Goal: Task Accomplishment & Management: Manage account settings

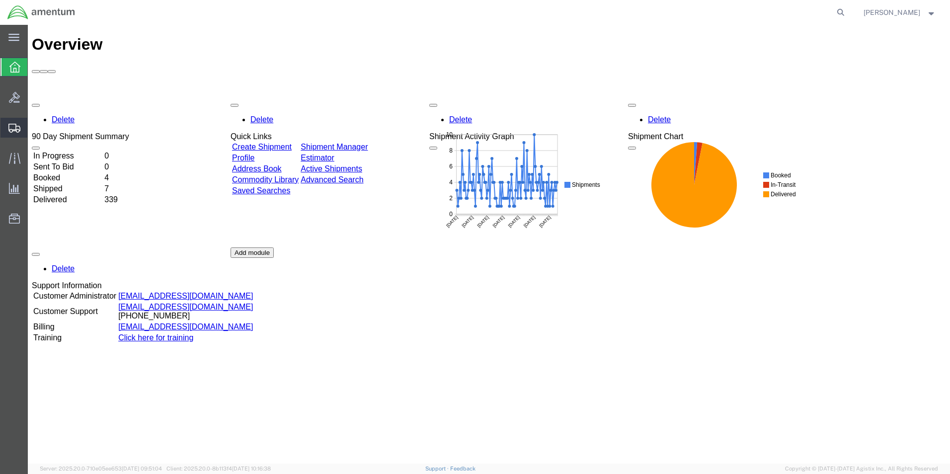
click at [0, 0] on span "Create from Template" at bounding box center [0, 0] width 0 height 0
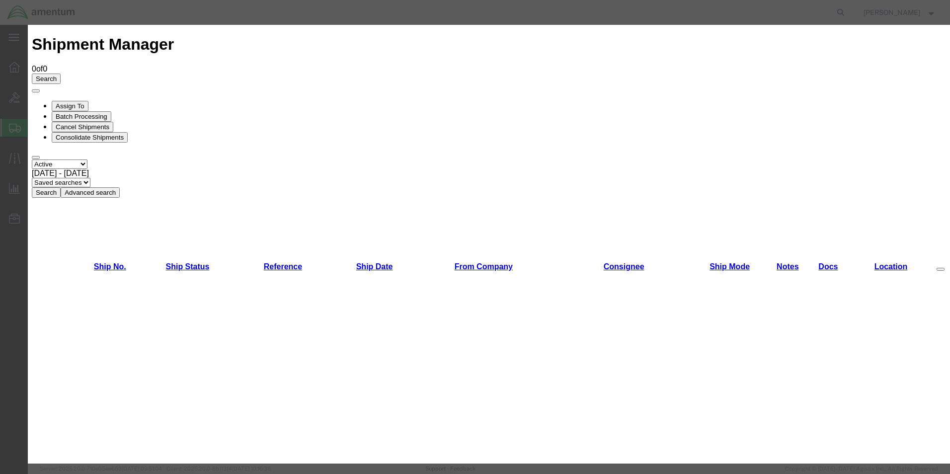
scroll to position [398, 0]
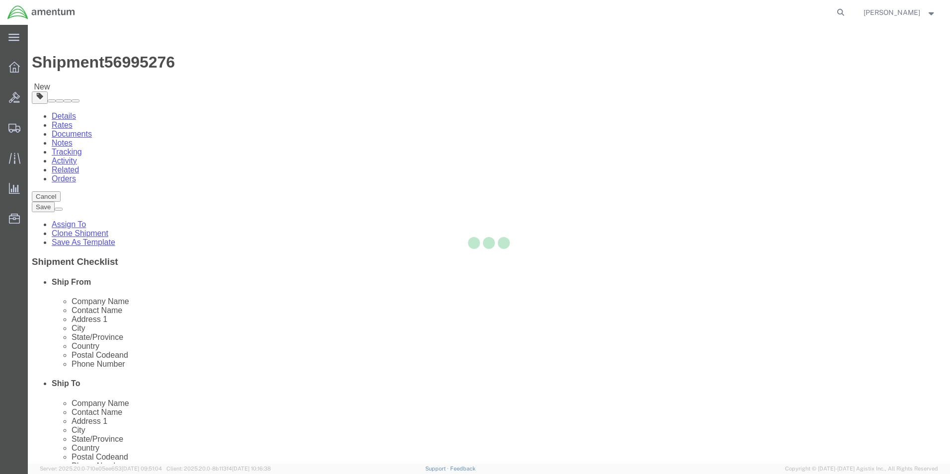
select select "49950"
select select
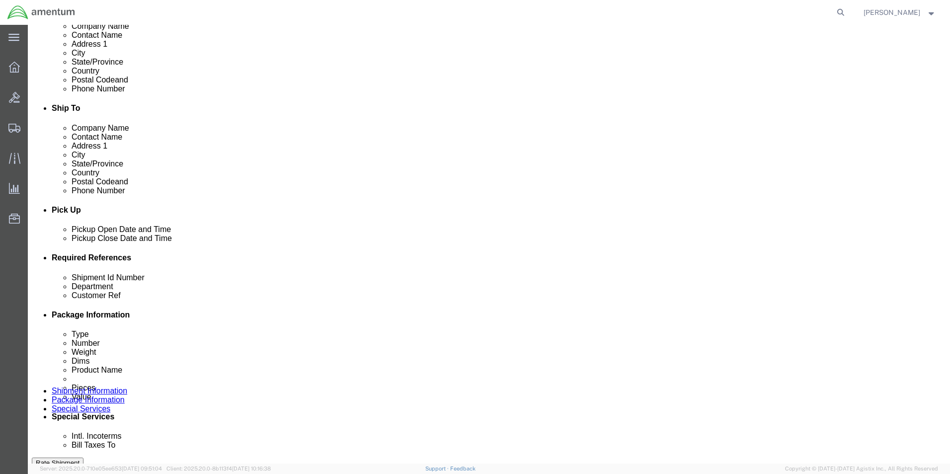
scroll to position [298, 0]
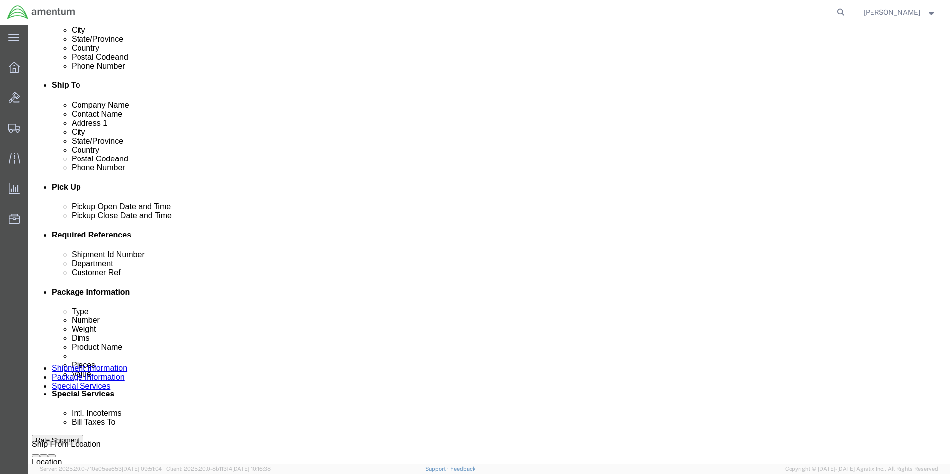
click input "CAL.HC-1385"
type input "CAL.HT-500 GAUGES"
click input "CBP0044697"
type input "CBP0044720"
click div "Shipment Id Number CAL.HT-500 GAUGES Select Account Type Activity ID Airline Ap…"
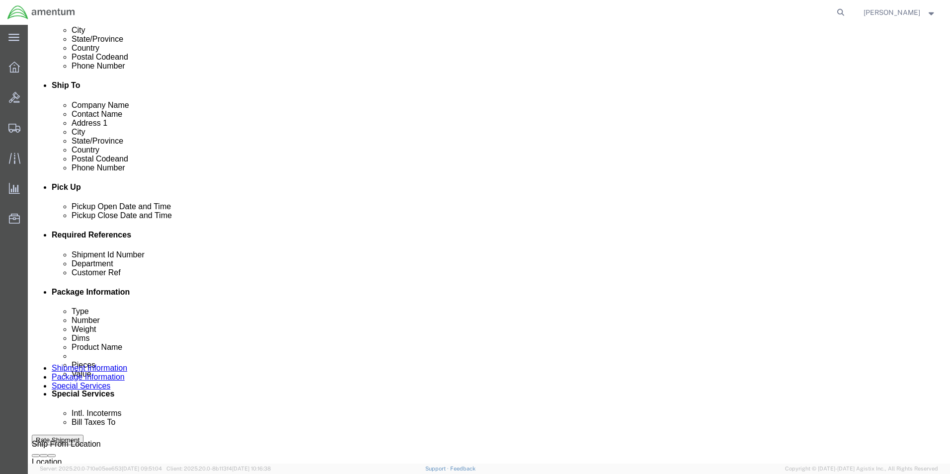
click input "6118.03.03.2219.000.UVA.0000"
type input "6118.03.04.2219.000.UVA.0000"
click div "Shipment Id Number CAL.HT-500 GAUGES Select Account Type Activity ID Airline Ap…"
click input "CAL.HC-1385"
type input "CAL.HT-500 GAUGES"
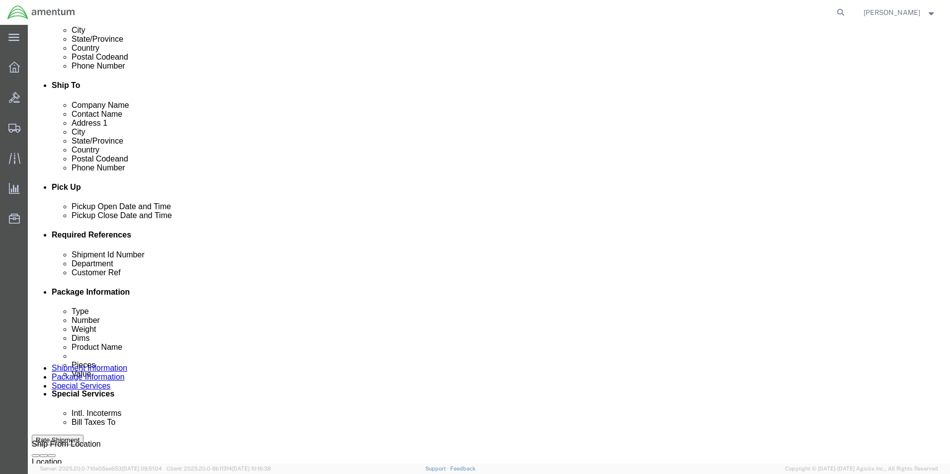
click div "Shipment Id Number CAL.HT-500 GAUGES Select Account Type Activity ID Airline Ap…"
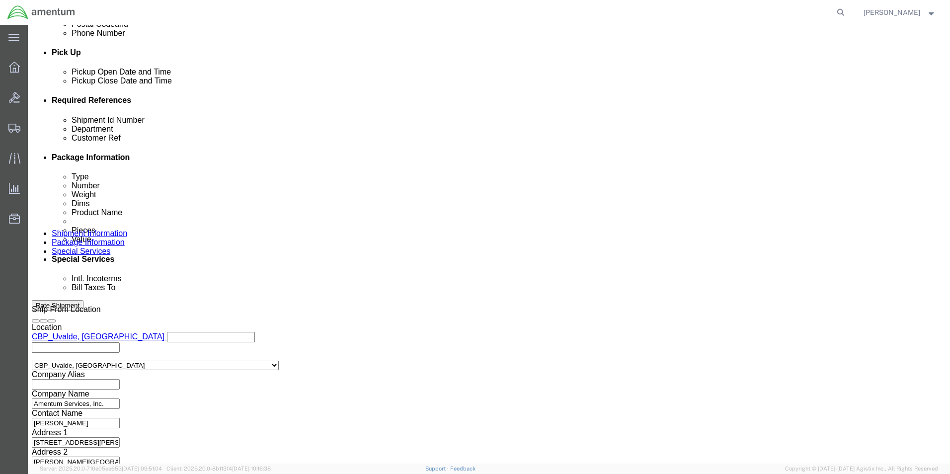
scroll to position [433, 0]
click button "Continue"
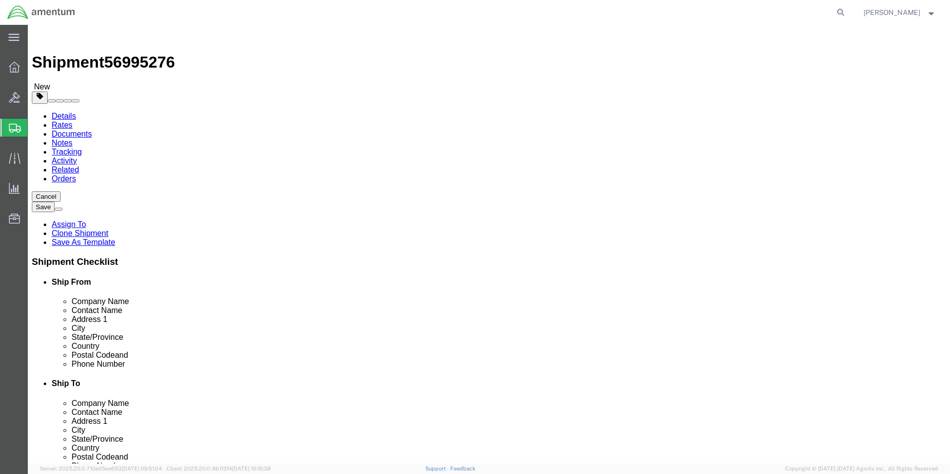
click input "9.00"
type input "9"
type input "8.0"
type input "8.00"
type input "6.00"
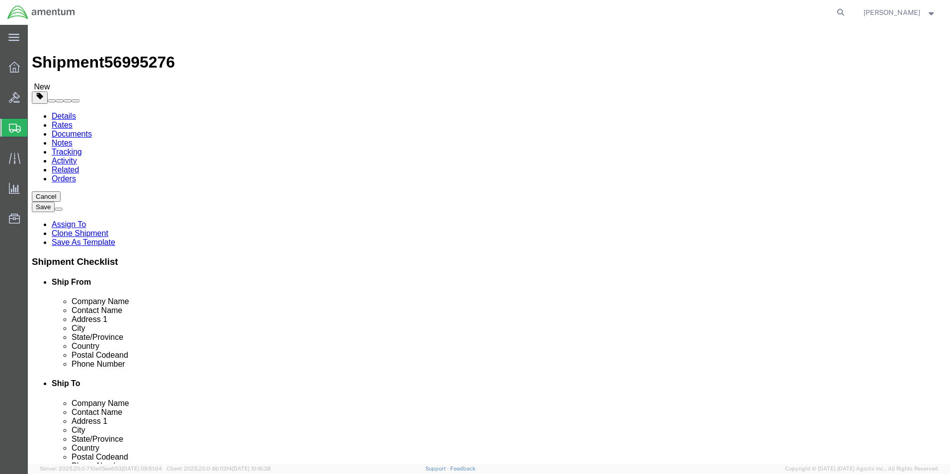
click input "1.50"
type input "1"
type input "3.0"
click div "Package Content # 1 1 x Cardboard Box(es) Package Type Select BCK Boxes Bale(s)…"
click dd "100.00 USD"
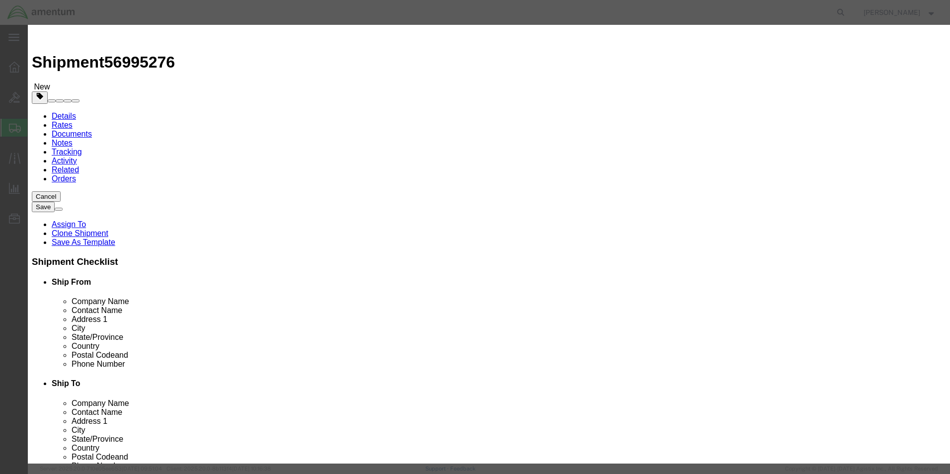
click input "1.00"
type input "1"
type input "4.0"
click div "Commodity library Product Name MISC. PARTS Pieces 4.0 Select Bag Barrels 100Boa…"
click input "400"
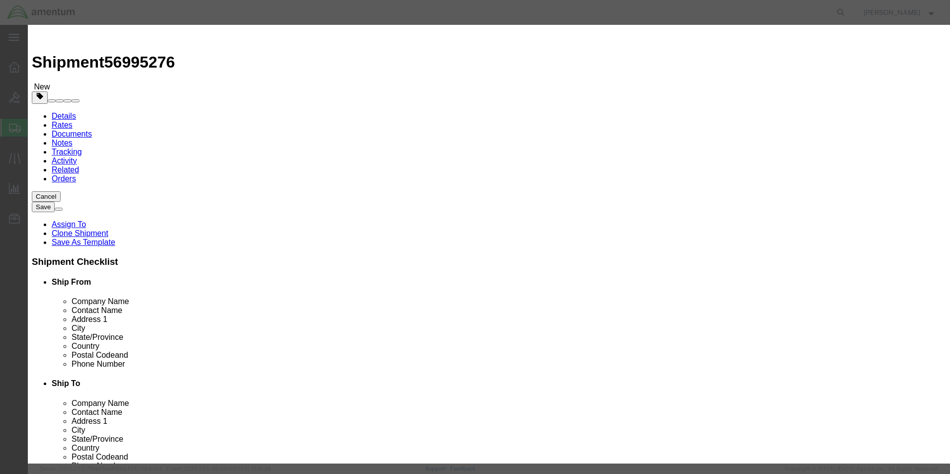
type input "400.00"
click button "Save & Close"
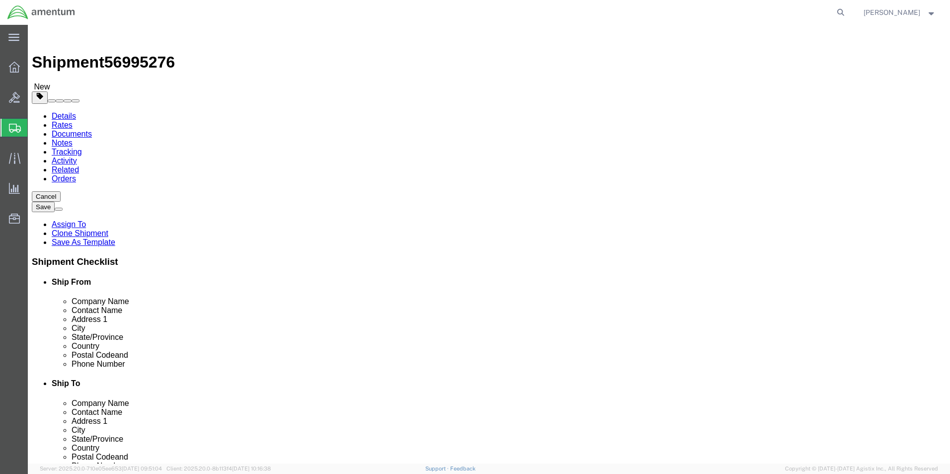
click input "3.0"
type input "3"
type input "1.6"
click div "Package Content # 1 1 x Cardboard Box(es) Package Type Select BCK Boxes Bale(s)…"
click button "Rate Shipment"
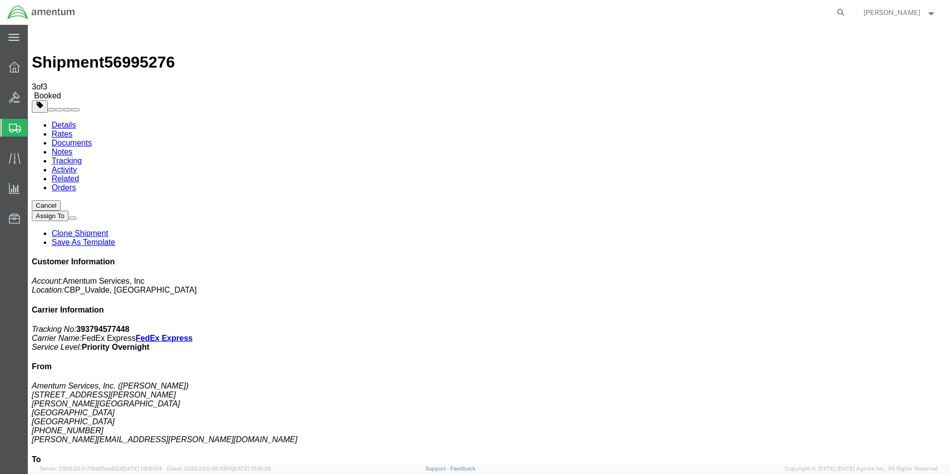
click at [0, 0] on span "Create from Template" at bounding box center [0, 0] width 0 height 0
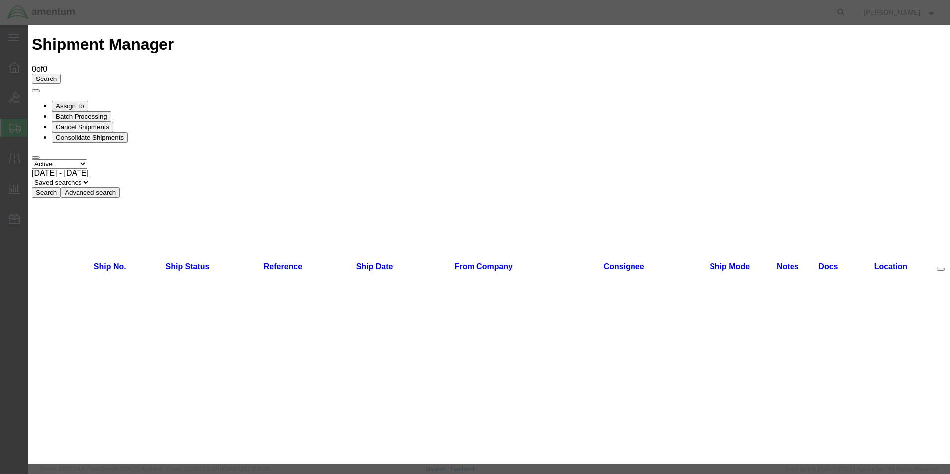
scroll to position [646, 0]
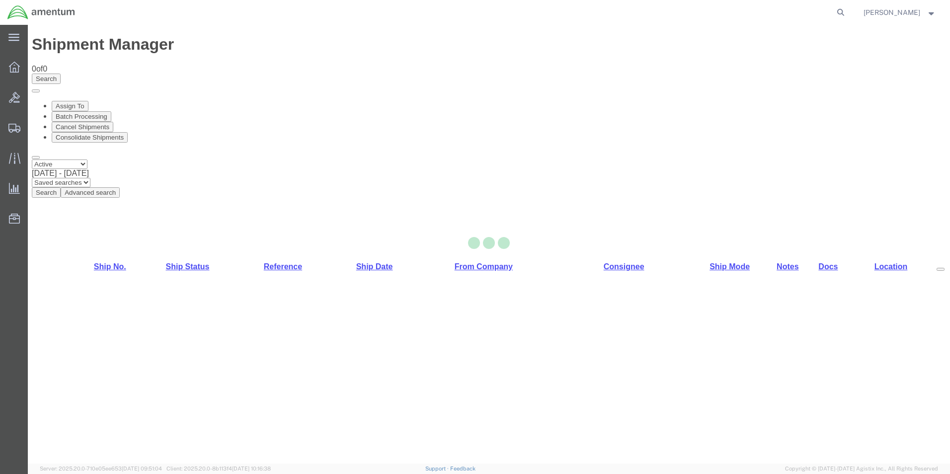
select select "49950"
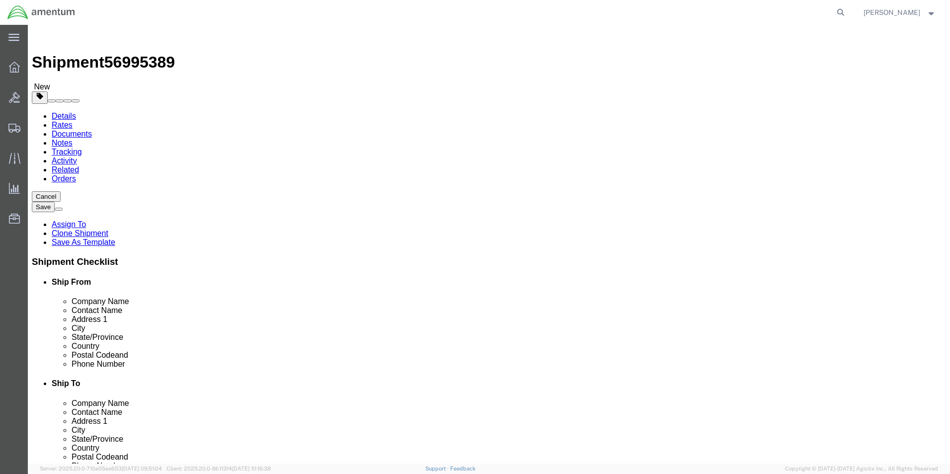
click input "[PERSON_NAME]..."
type input "D"
click p "- Continental Testing INC. - ([PERSON_NAME]...) [STREET_ADDRESS]"
type input "[PERSON_NAME]..."
select select "OH"
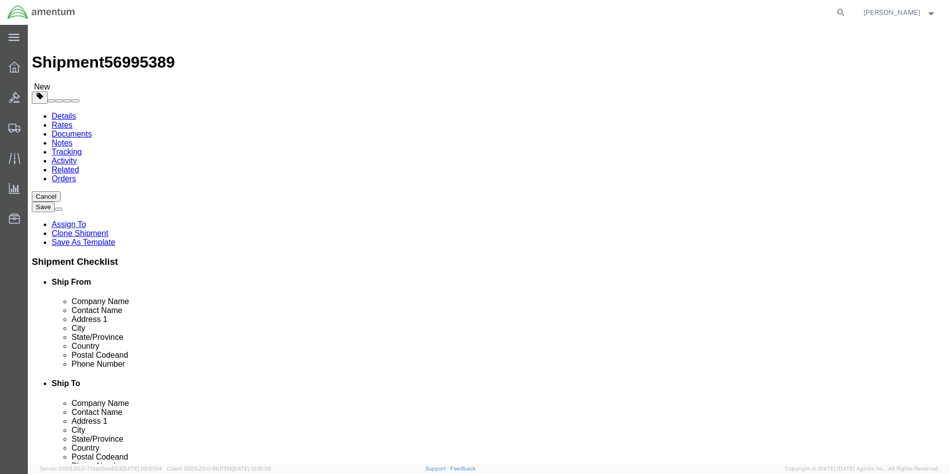
type input "[PERSON_NAME]..."
click div "Cancel Save Assign To Clone Shipment Save As Template Shipment Checklist Ship F…"
click input "text"
type input "9379323322"
click div "Ship To Location Location Select Select My Profile Location [PHONE_NUMBER] [PHO…"
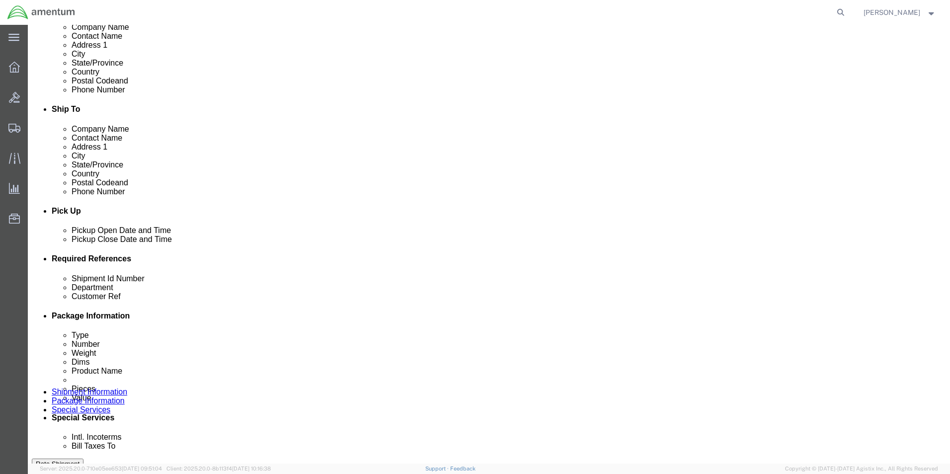
scroll to position [348, 0]
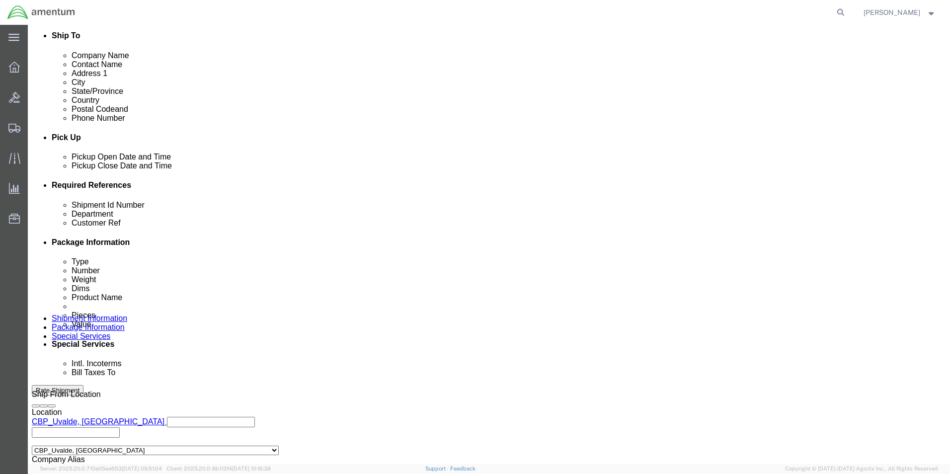
click input "CAL."
type input "CAL.DPI700"
click div "Shipment Id Number CAL.DPI700 Department CBP Customer Ref CALIBRATION Select Ac…"
click input "CALIBRATION"
type input "CAL.DPI700"
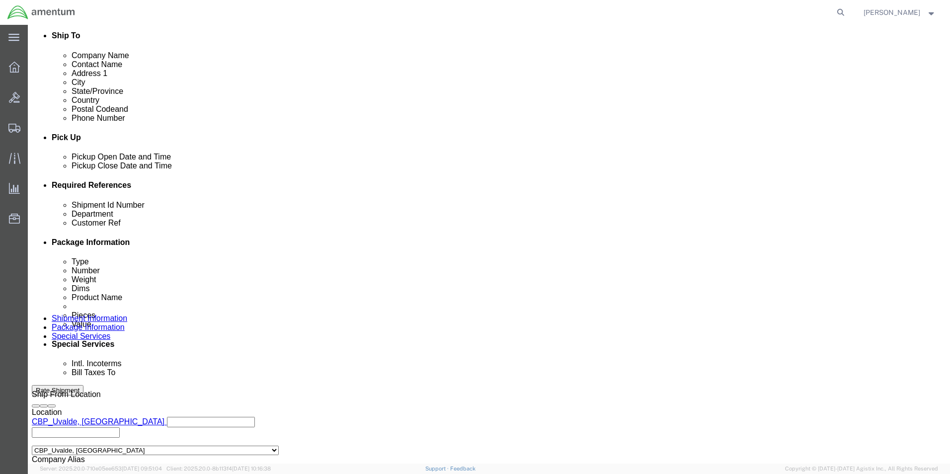
click div "Shipment Id Number CAL.DPI700 Department CBP Customer Ref CAL.DPI700 Select Acc…"
click input "6118.03.03.2219.000.UVA.0000"
type input "6118.04.03.2219.000.UVA.0000"
click div "Shipment Id Number CAL.DPI700 Department CBP Customer Ref CAL.DPI700 Select Acc…"
click button "Add reference"
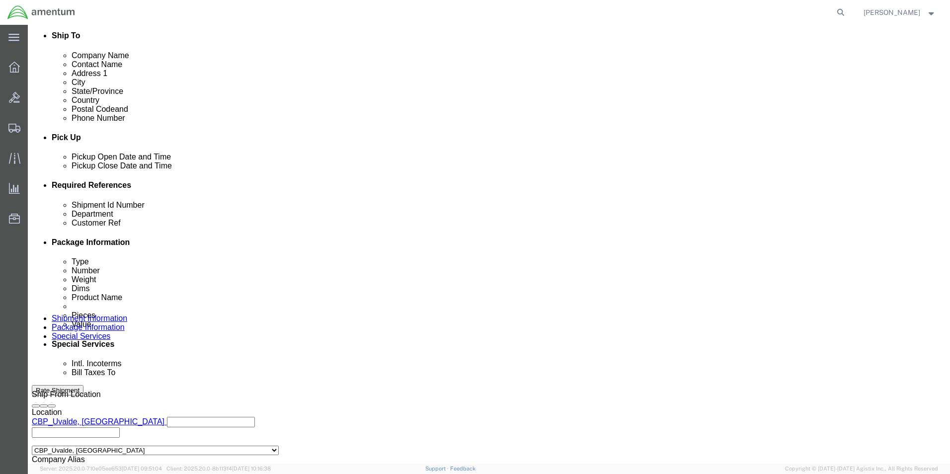
click select "Select Account Type Activity ID Airline Appointment Number ASN Batch Request # …"
select select "PURCHORD"
click select "Select Account Type Activity ID Airline Appointment Number ASN Batch Request # …"
click input "text"
type input "CBP0044615"
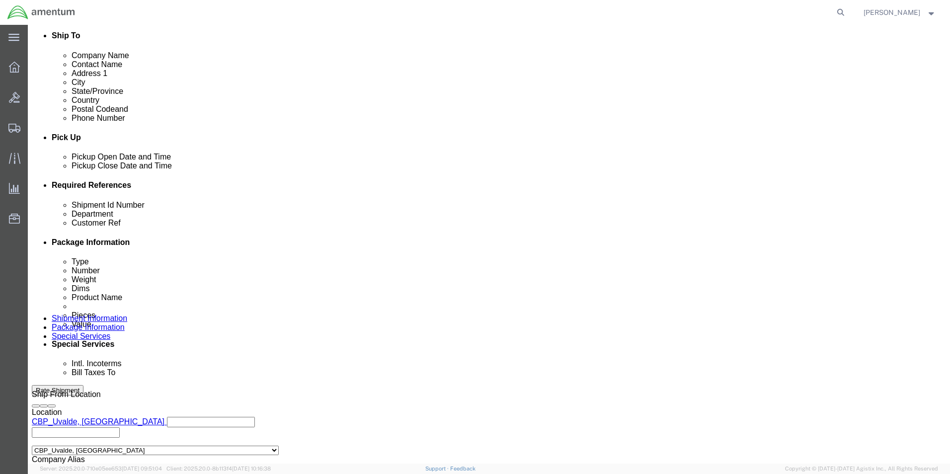
click div "Shipment Id Number CAL.DPI700 Department CBP Customer Ref CAL.DPI700 Select Acc…"
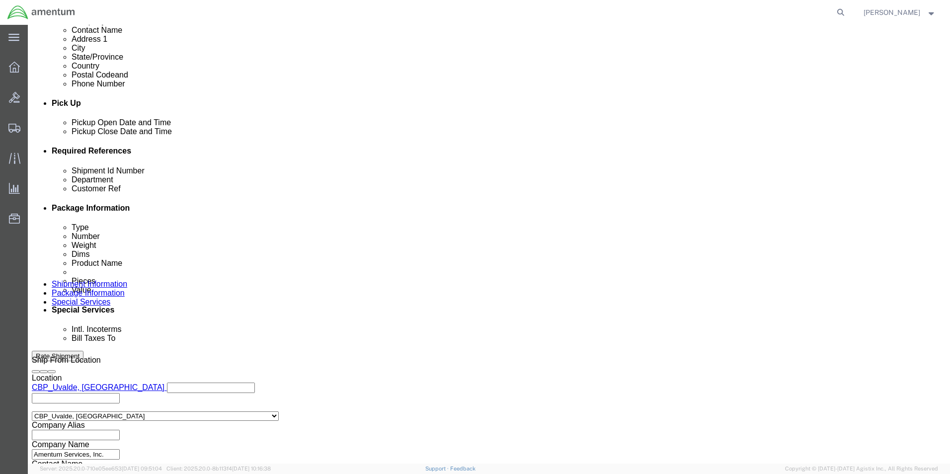
scroll to position [433, 0]
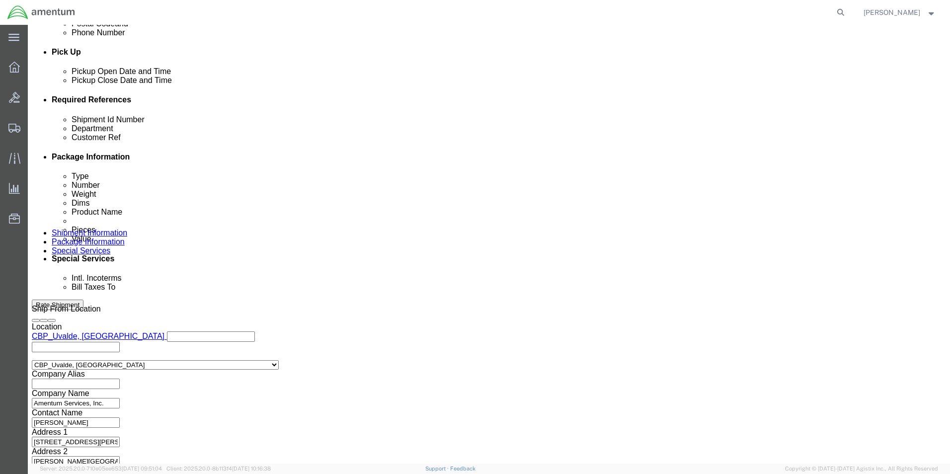
click button "Continue"
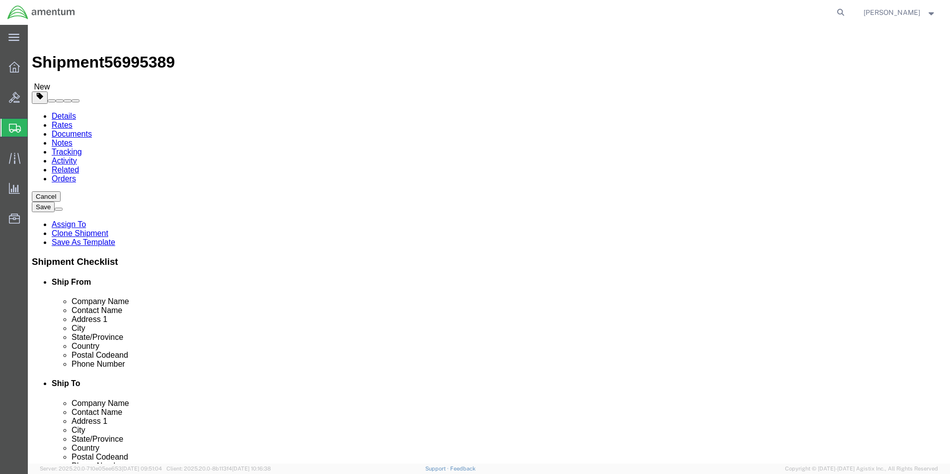
click input "14.00"
type input "1"
type input "13.00"
type input "8.00"
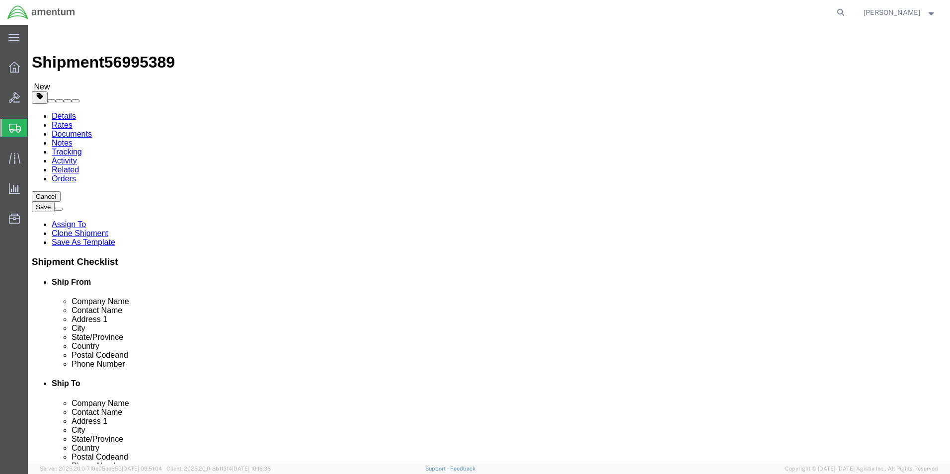
click input "4.40"
type input "4"
type input "3.0"
click div "Package Content # 1 1 x Cardboard Box(es) Package Type Select Bale(s) Basket(s)…"
click dd "1.00 Each"
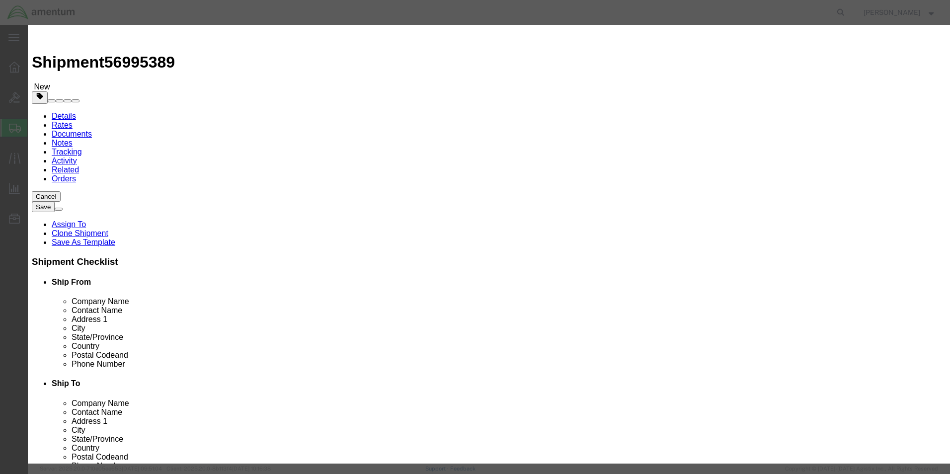
click input "100.00"
click div "Commodity library"
click button "Save & Close"
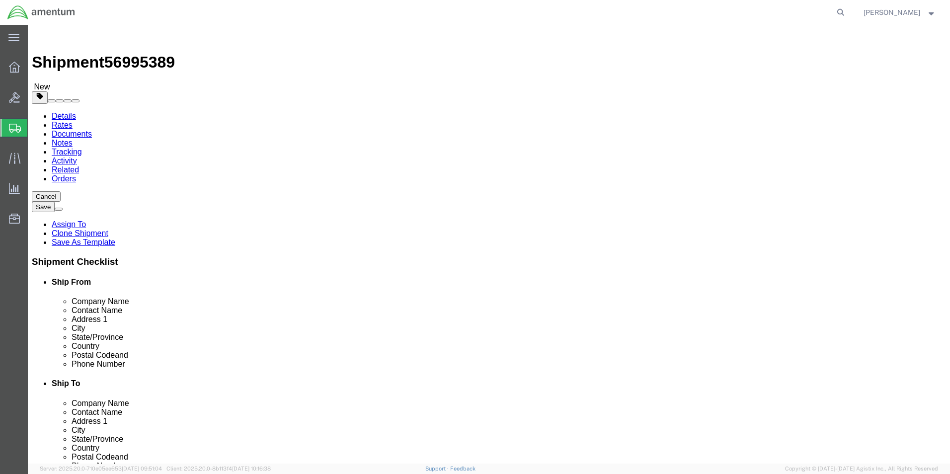
click button "Rate Shipment"
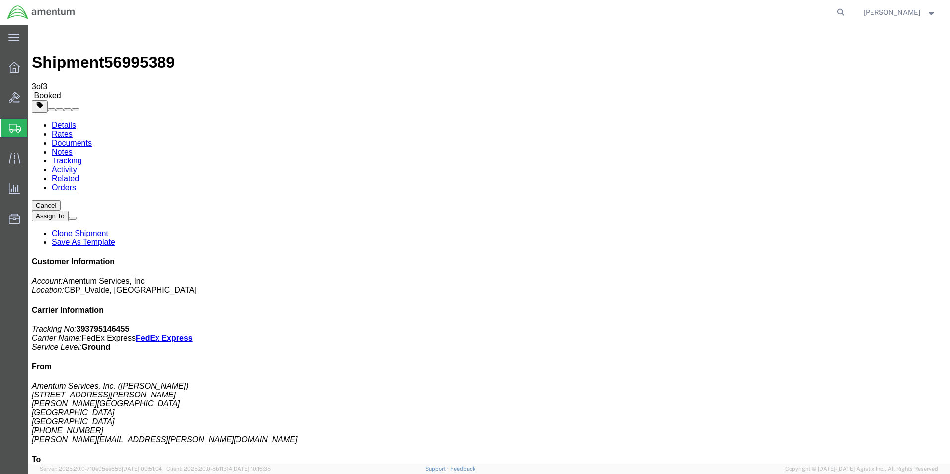
click at [0, 0] on span "Shipment Manager" at bounding box center [0, 0] width 0 height 0
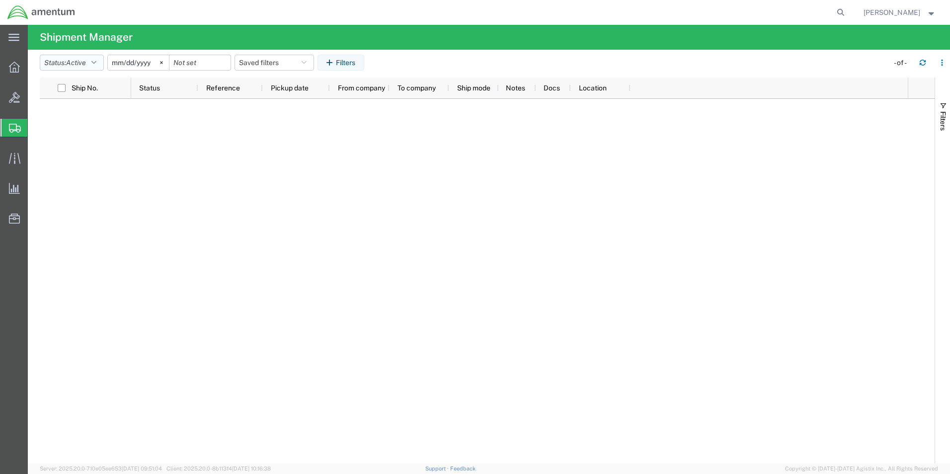
click at [92, 61] on button "Status: Active" at bounding box center [72, 63] width 64 height 16
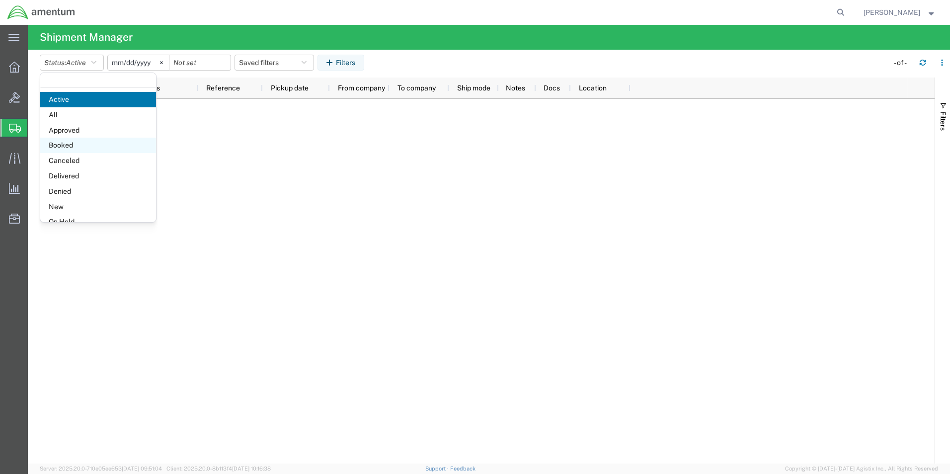
click at [58, 140] on span "Booked" at bounding box center [98, 145] width 116 height 15
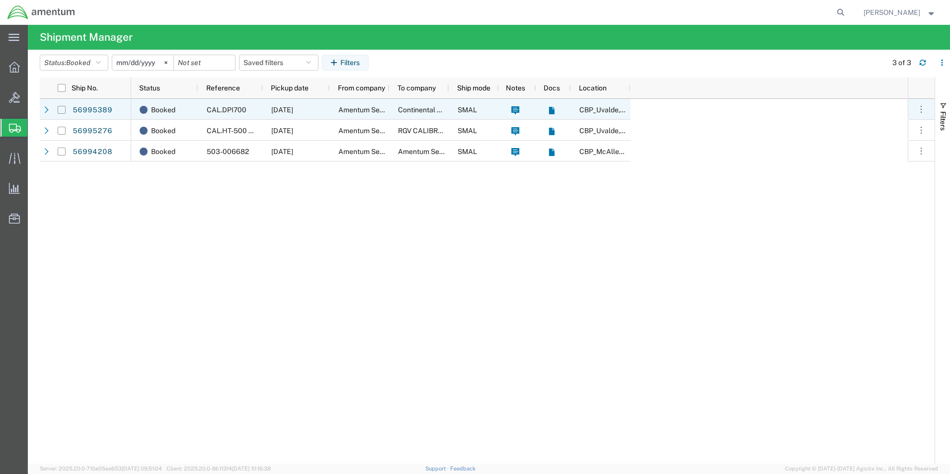
click at [58, 107] on input "Press Space to toggle row selection (unchecked)" at bounding box center [62, 110] width 8 height 8
checkbox input "true"
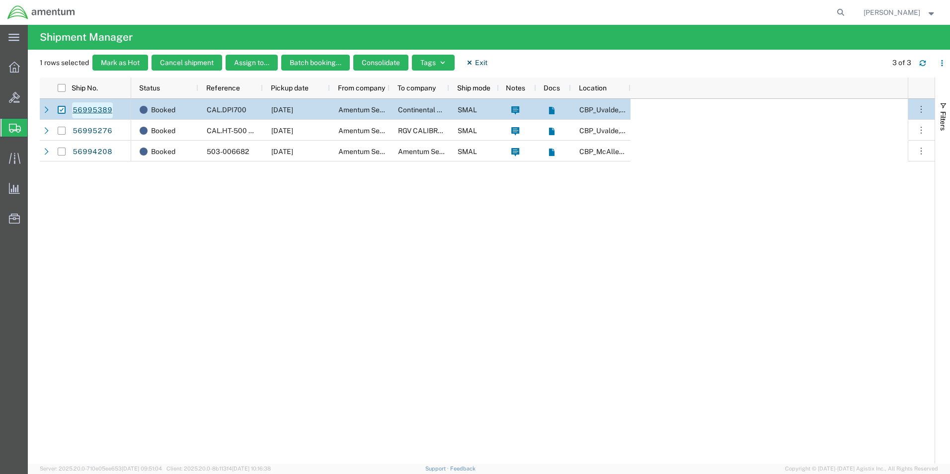
click at [84, 108] on link "56995389" at bounding box center [92, 110] width 41 height 16
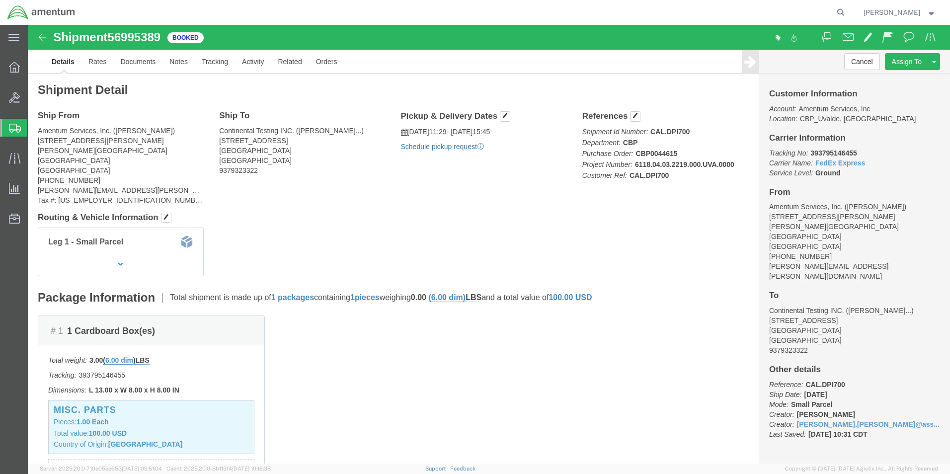
click link "Schedule pickup request"
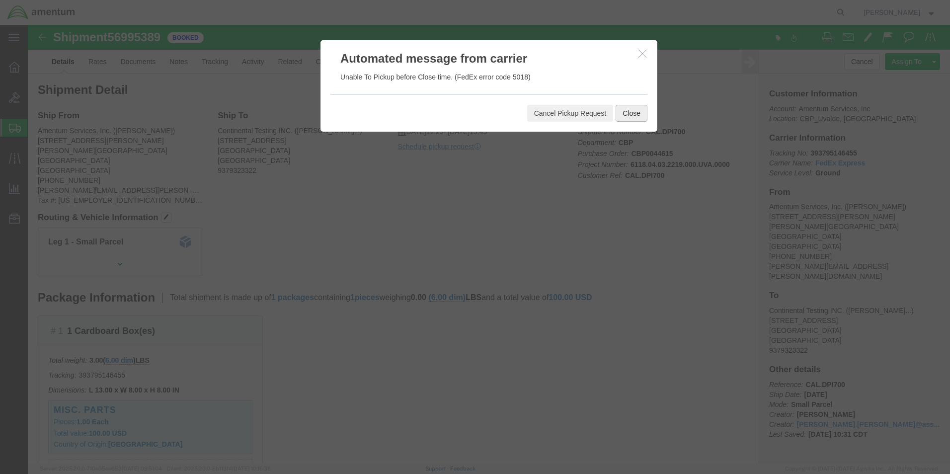
click button "Close"
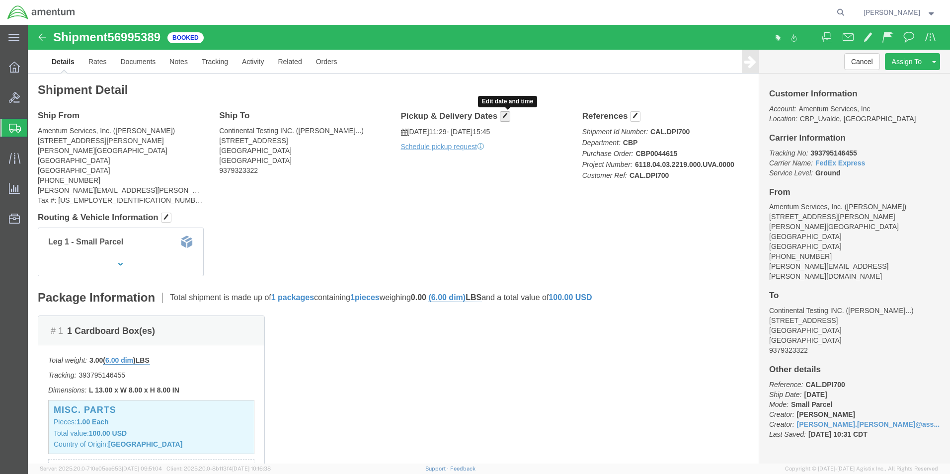
click span "button"
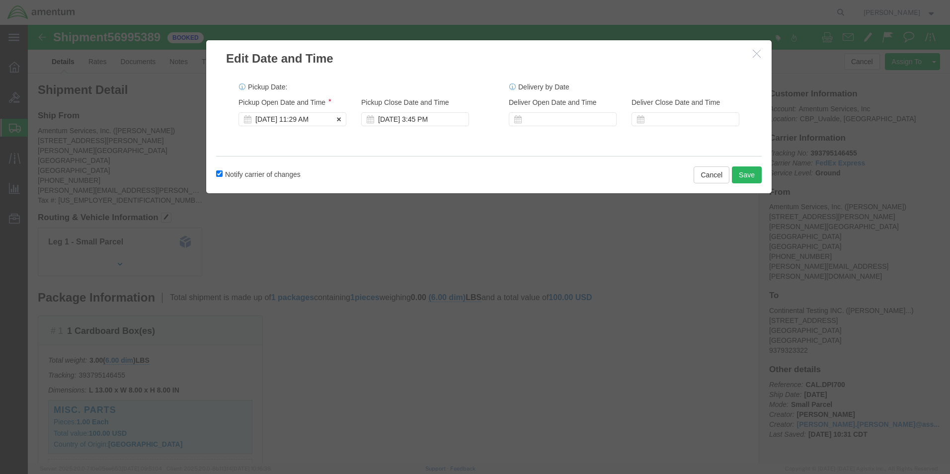
click div "[DATE] 11:29 AM"
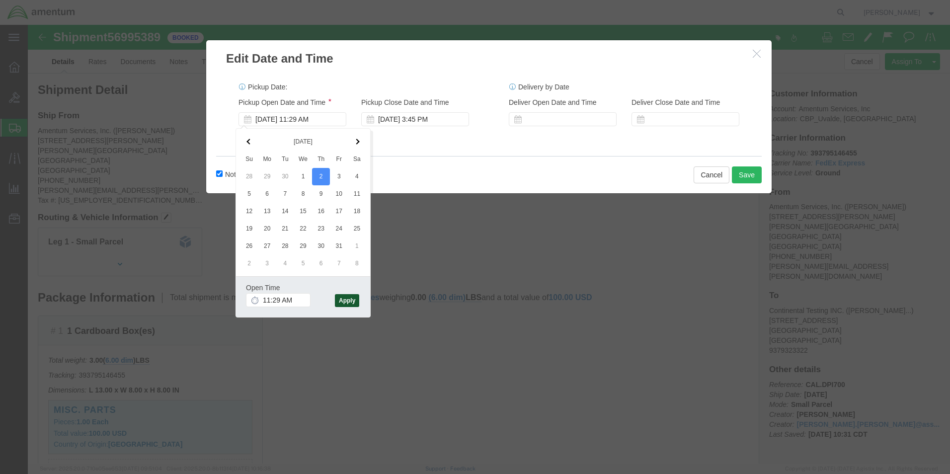
click button "Apply"
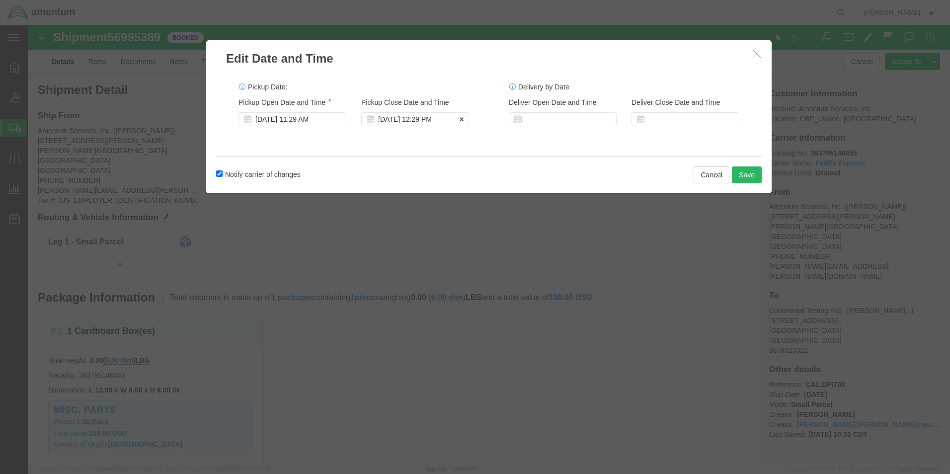
click div "[DATE] 12:29 PM"
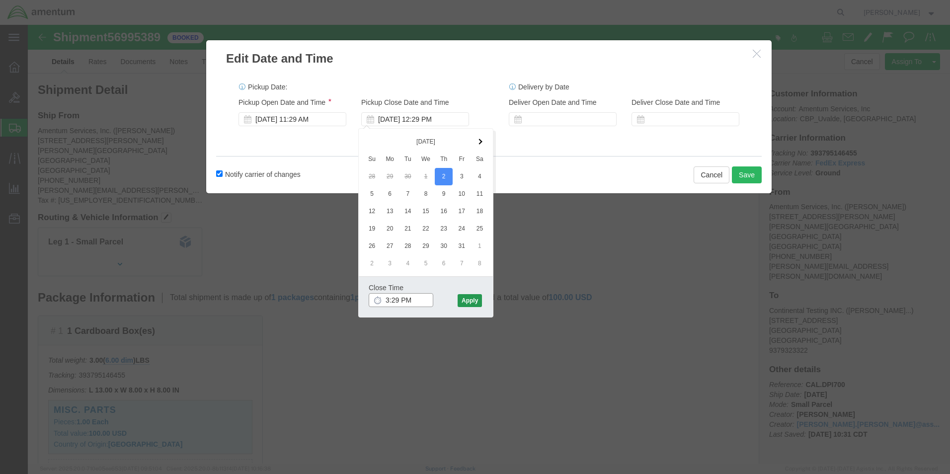
type input "3:29 PM"
click button "Apply"
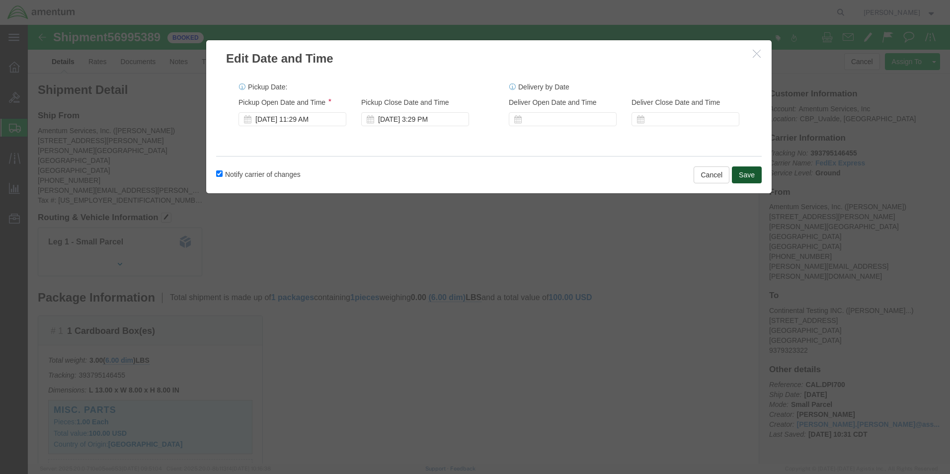
click button "Save"
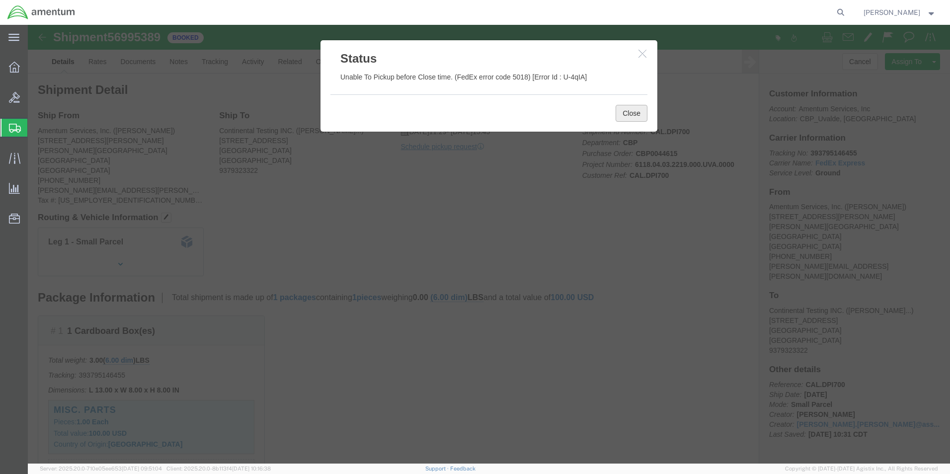
click button "Close"
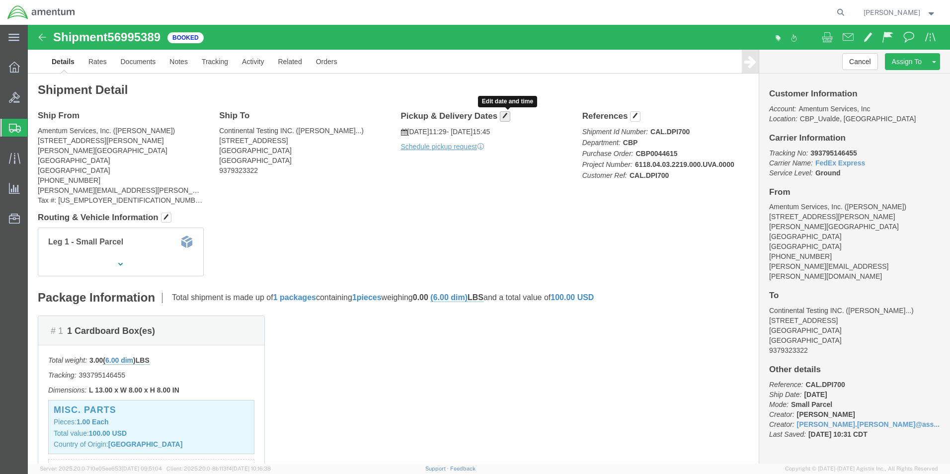
click button "button"
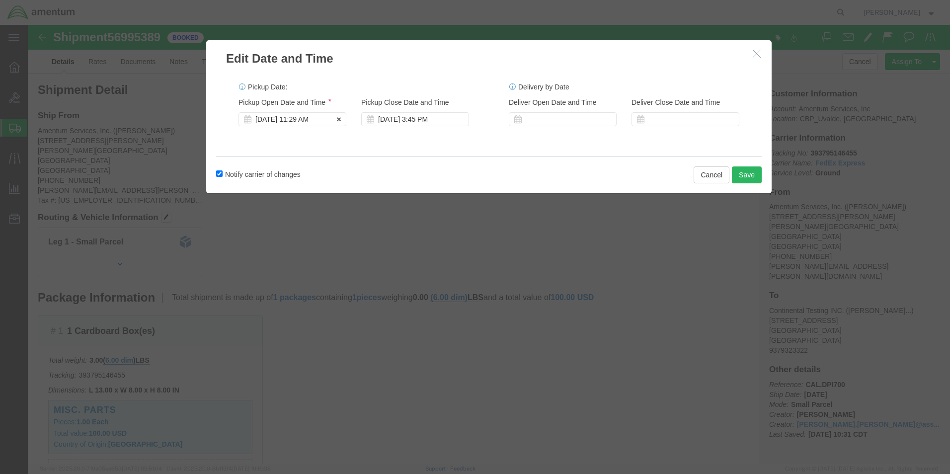
click div "[DATE] 11:29 AM"
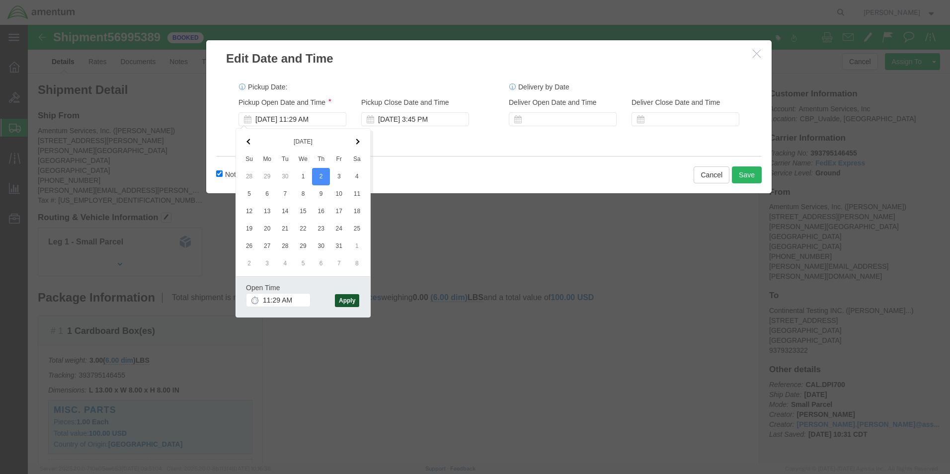
click button "Apply"
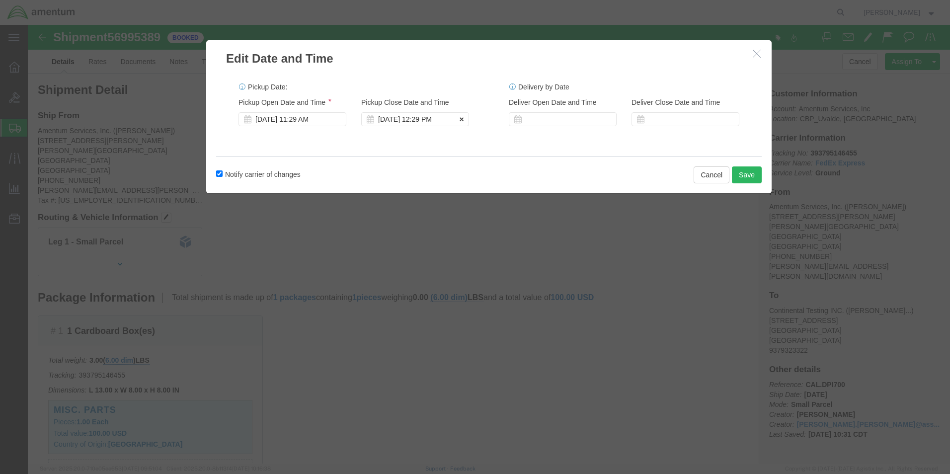
click div "[DATE] 12:29 PM"
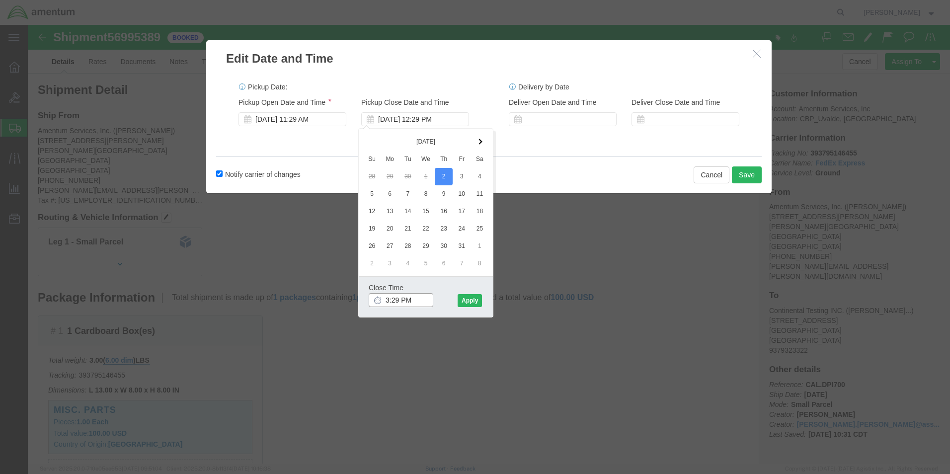
click input "3:29 PM"
type input "3:00 PM"
click button "Apply"
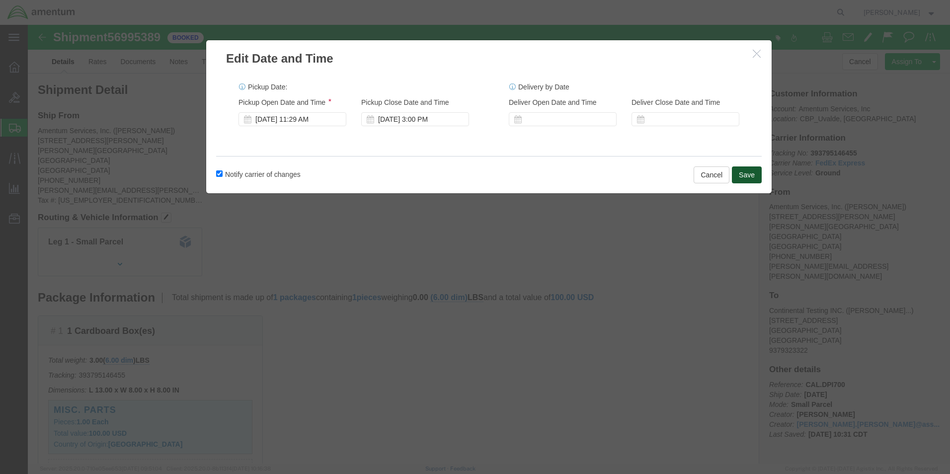
click button "Save"
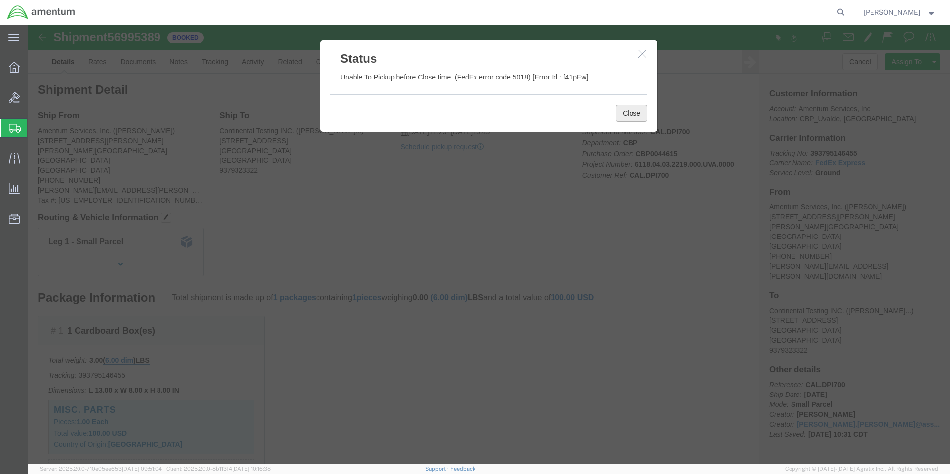
click button "Close"
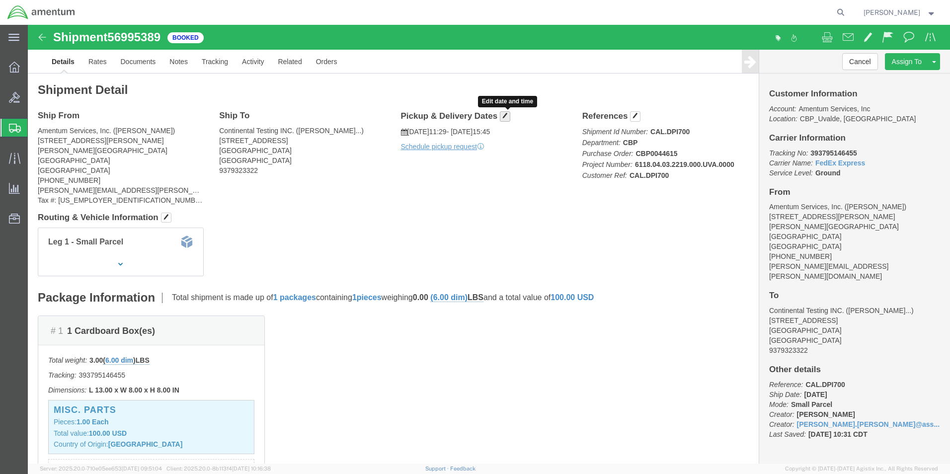
click span "button"
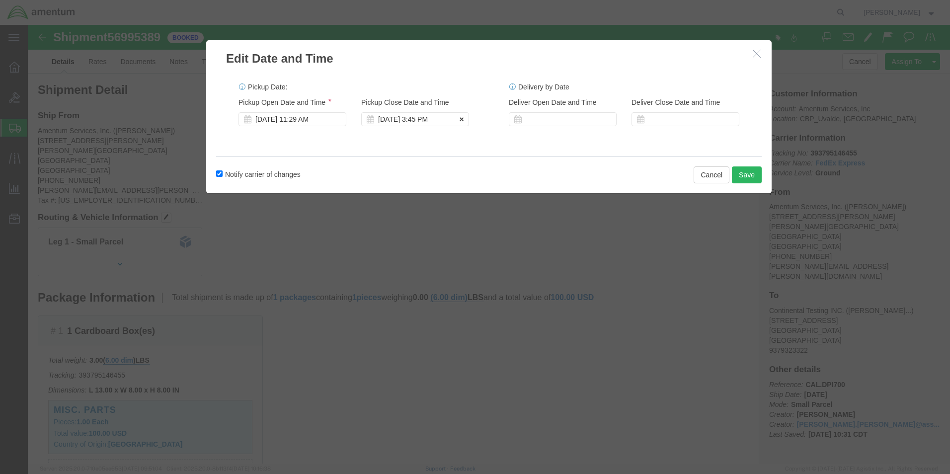
click div "[DATE] 3:45 PM"
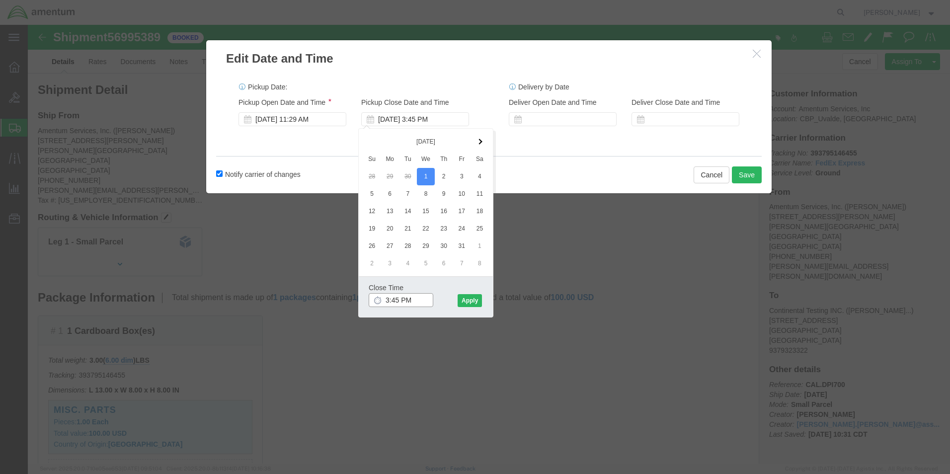
click input "3:45 PM"
type input "3:00 PM"
click button "Apply"
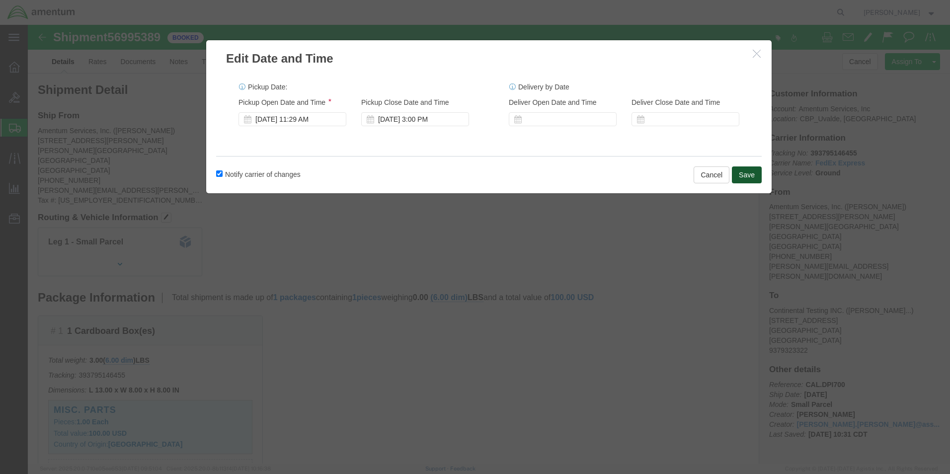
click button "Save"
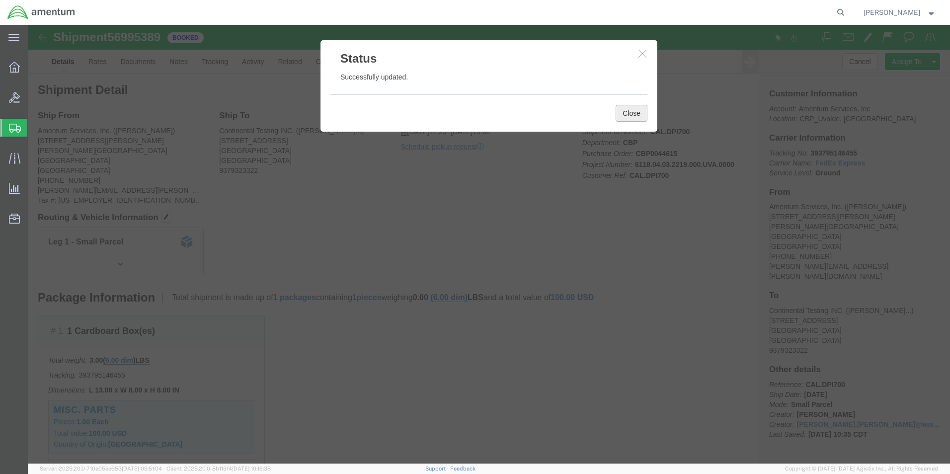
click button "Close"
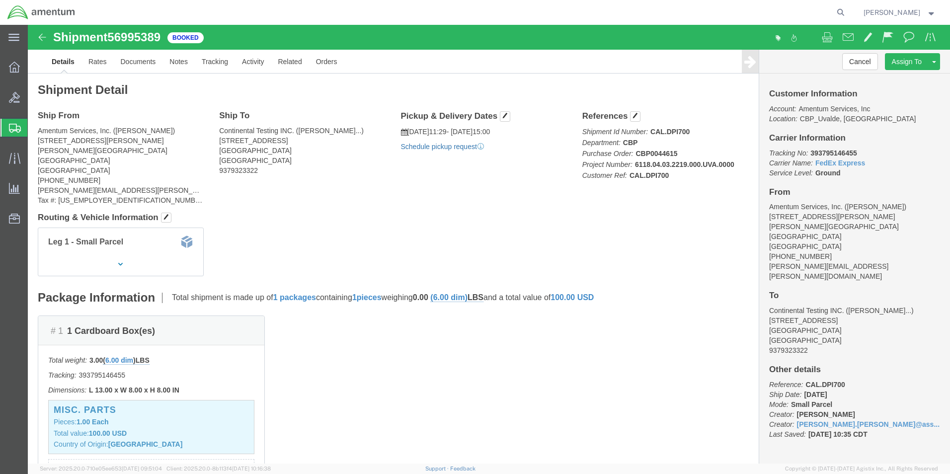
click link "Schedule pickup request"
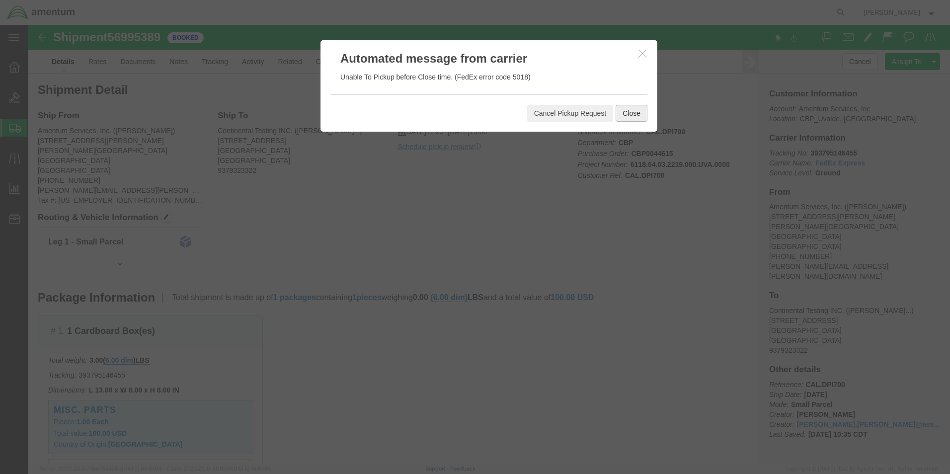
click button "Close"
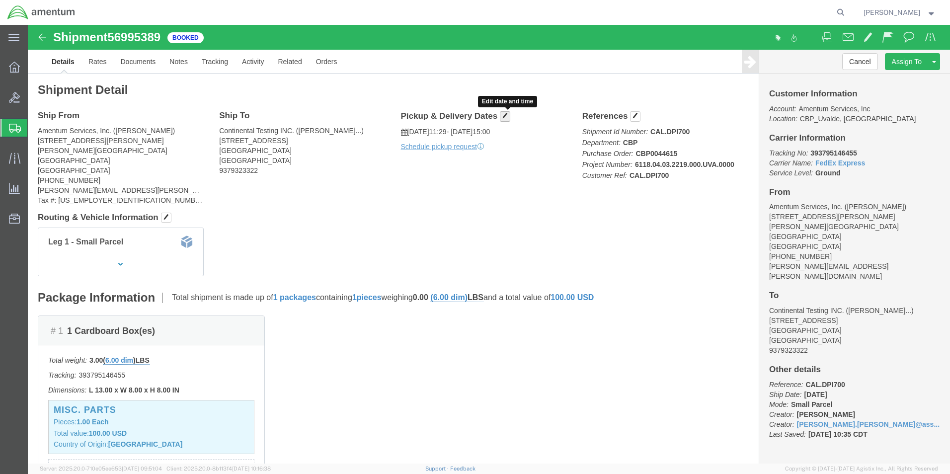
click span "button"
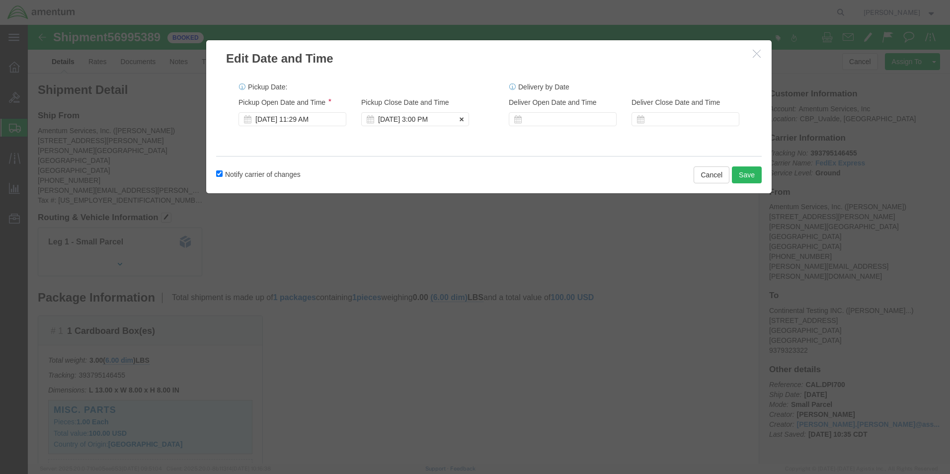
click div "[DATE] 3:00 PM"
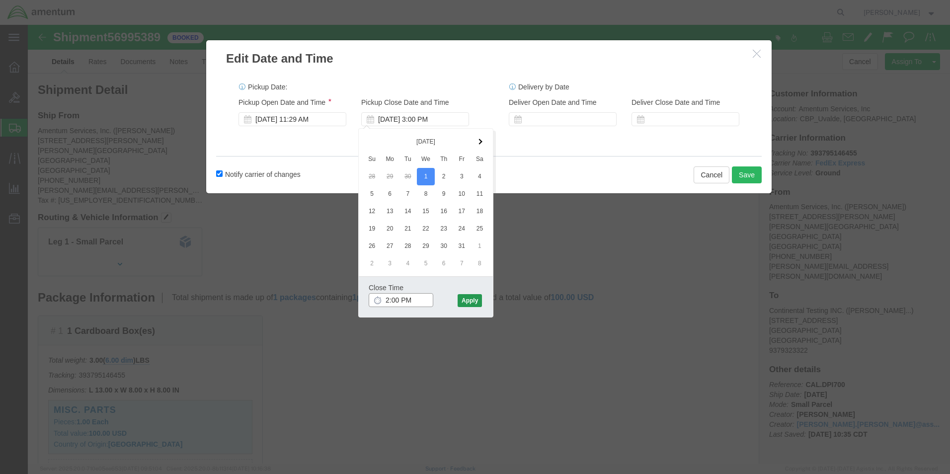
type input "2:00 PM"
click button "Apply"
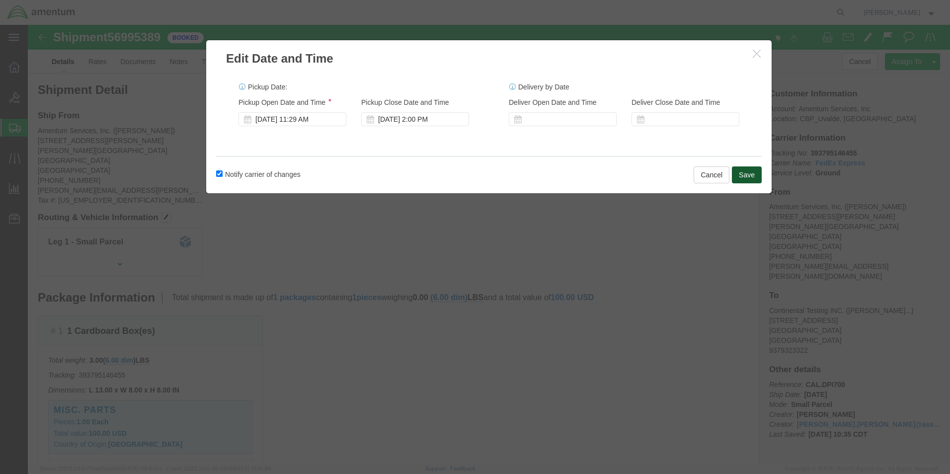
click button "Save"
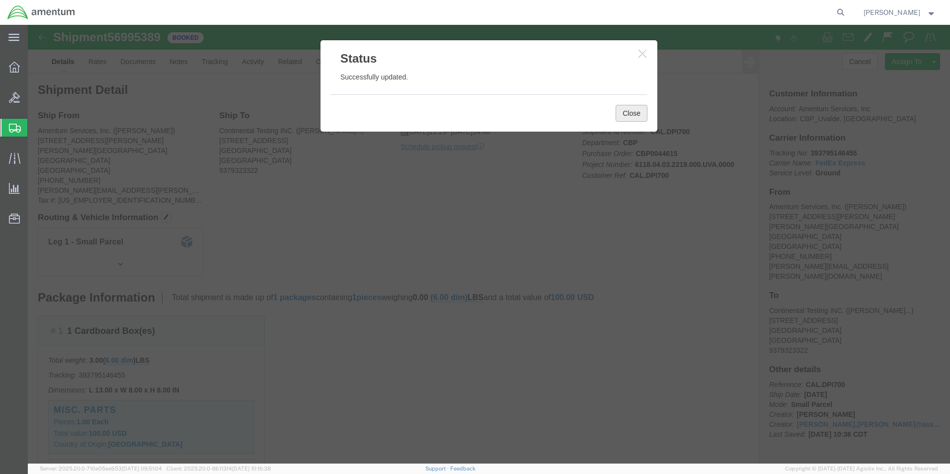
click button "Close"
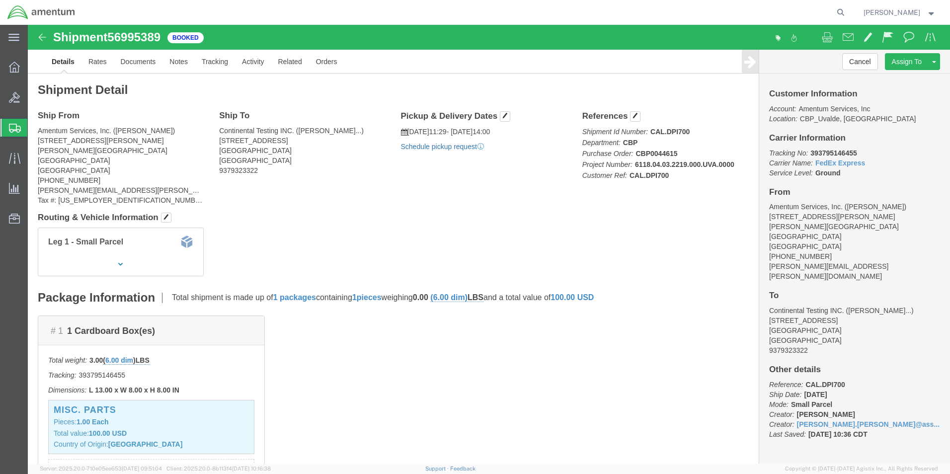
click link "Schedule pickup request"
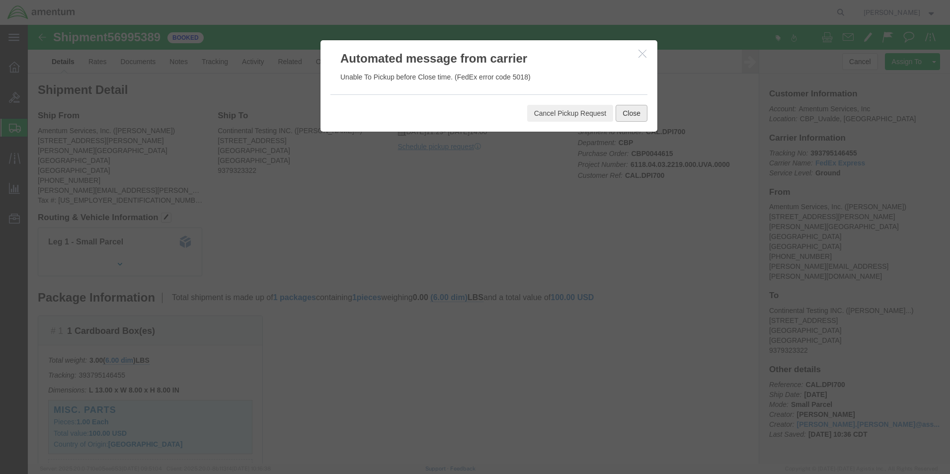
click button "Close"
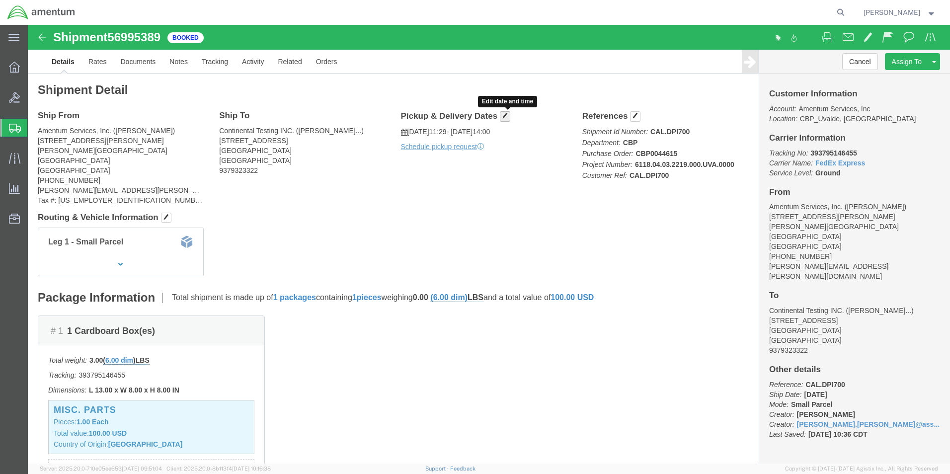
click span "button"
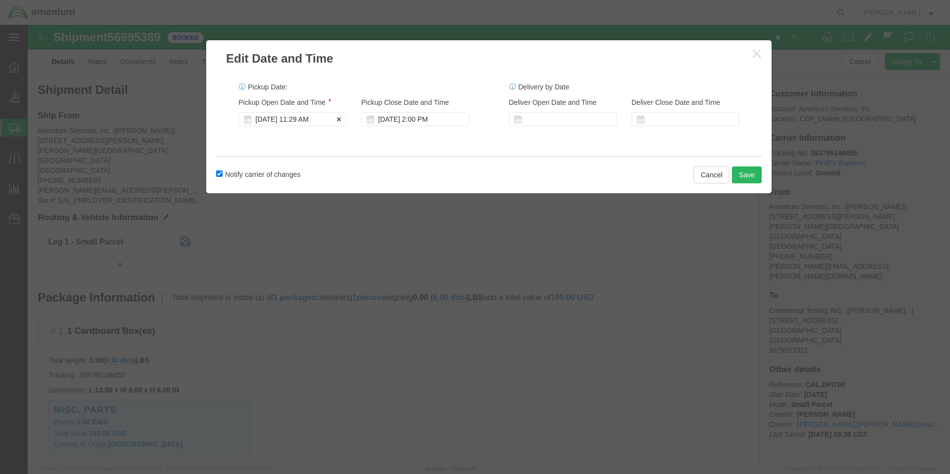
click div "[DATE] 11:29 AM"
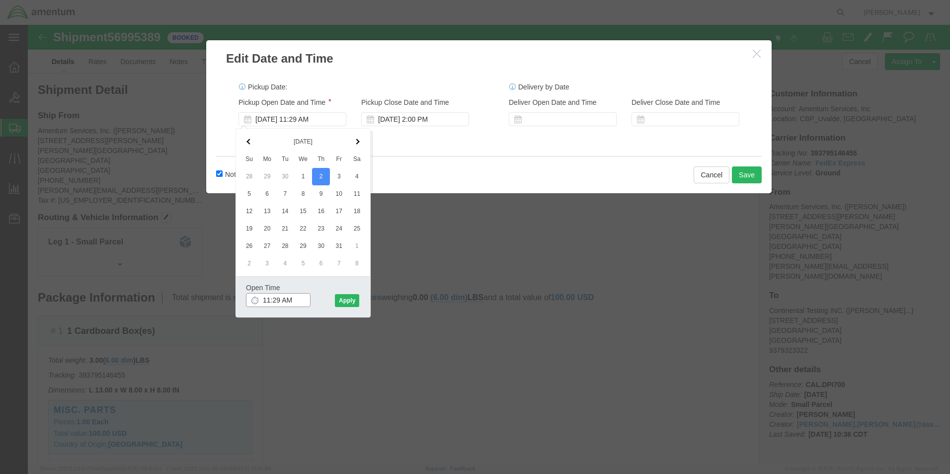
click input "11:29 AM"
click input "800:29 AM"
type input "8:00 AM"
click button "Apply"
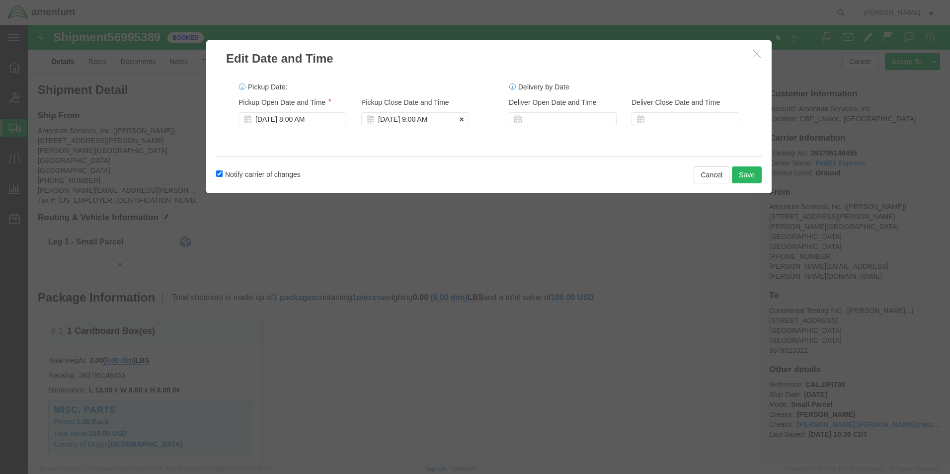
click div "[DATE] 9:00 AM"
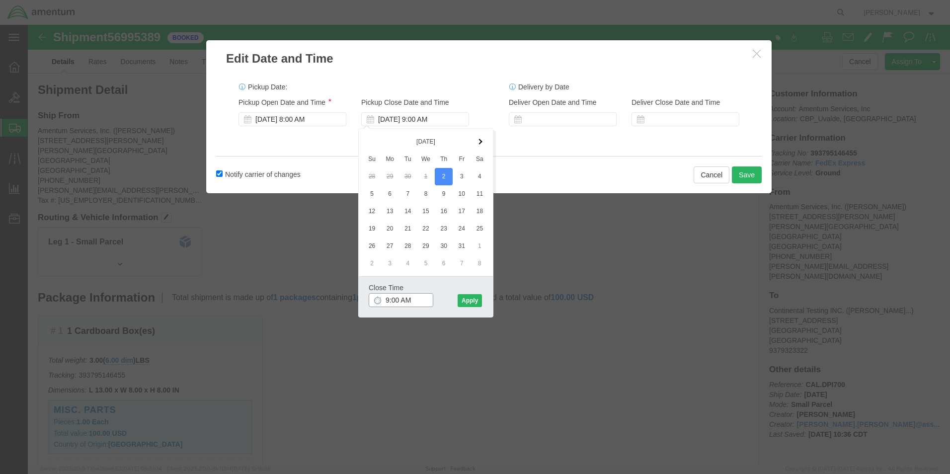
click input "9:00 AM"
type input "9"
type input "12:00 PM"
click button "Apply"
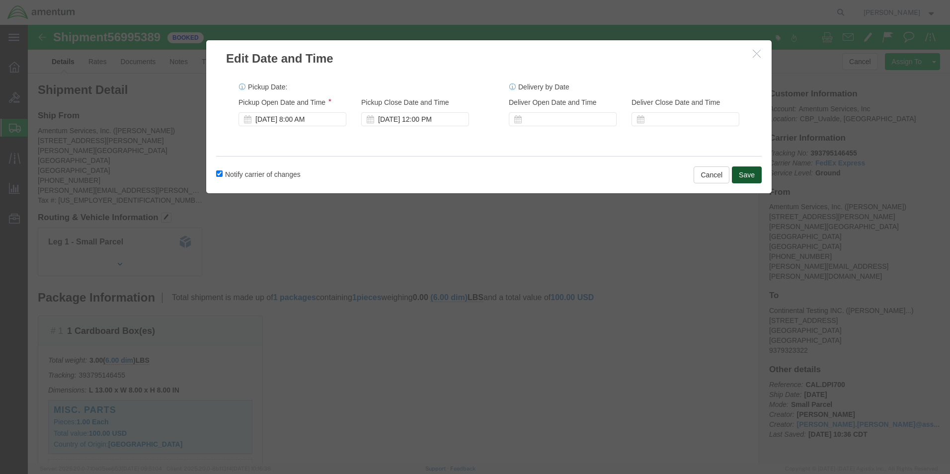
click button "Save"
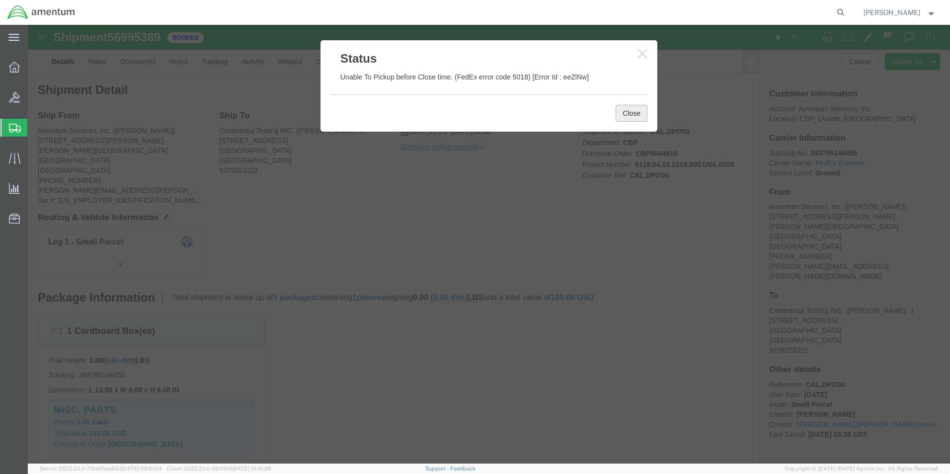
click button "Close"
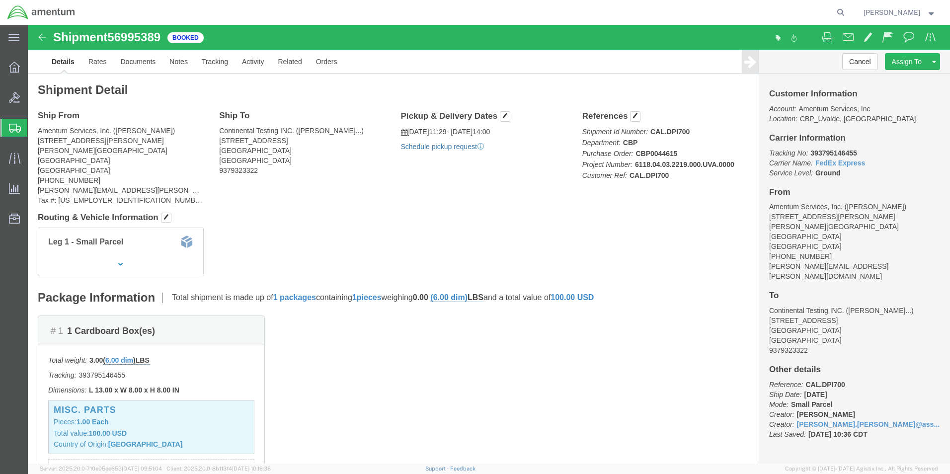
click link "Schedule pickup request"
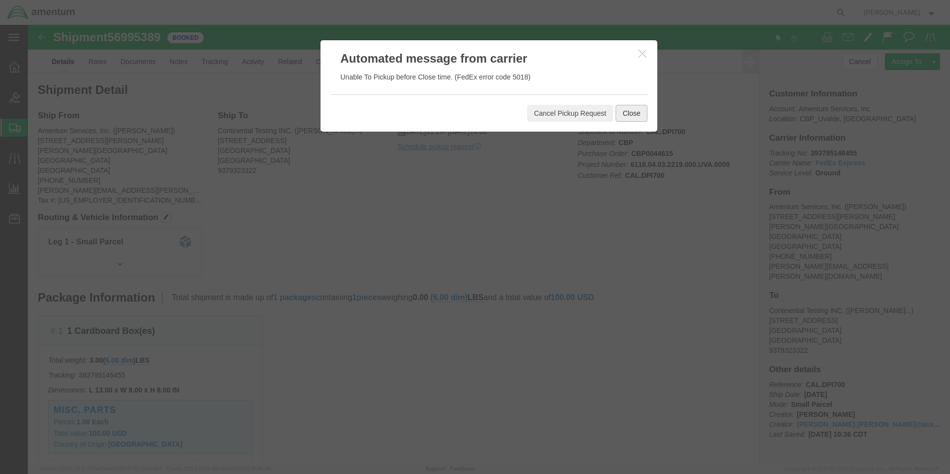
click button "Close"
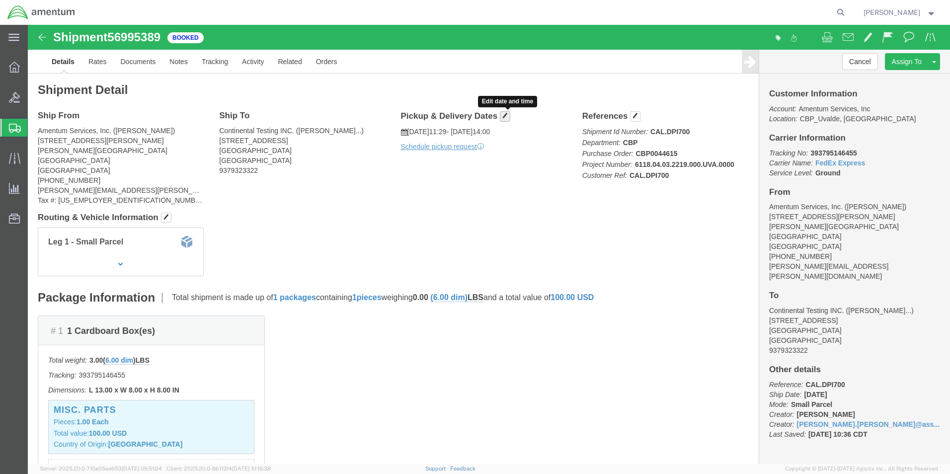
click span "button"
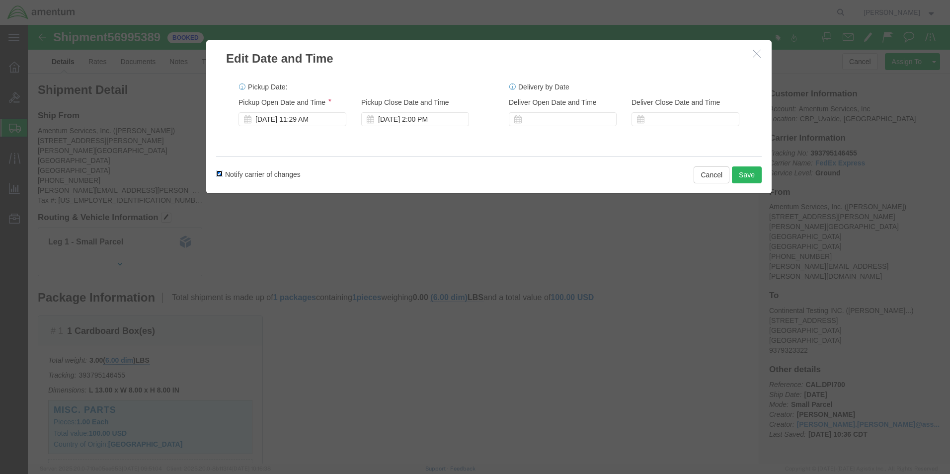
click input "Notify carrier of changes"
checkbox input "false"
click button "Save"
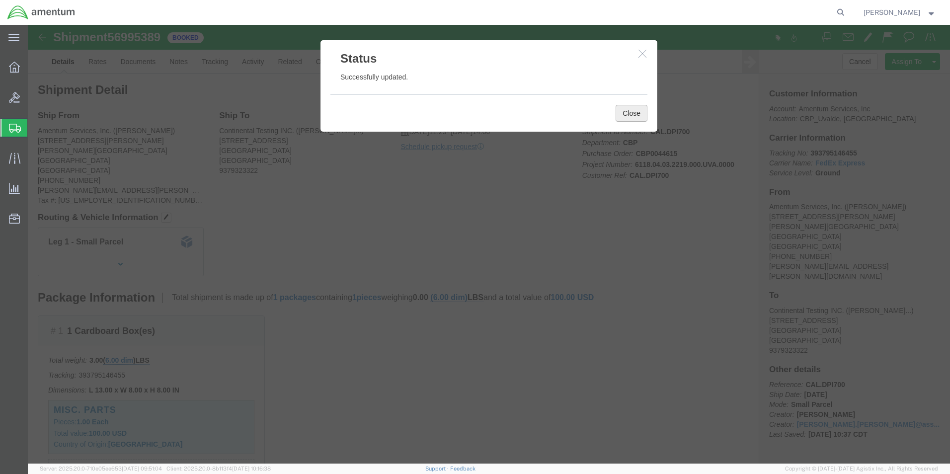
click button "Close"
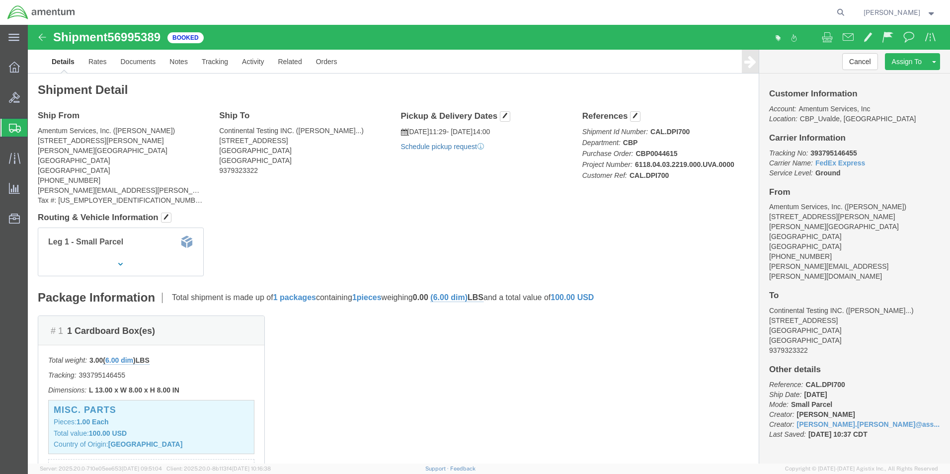
click link "Schedule pickup request"
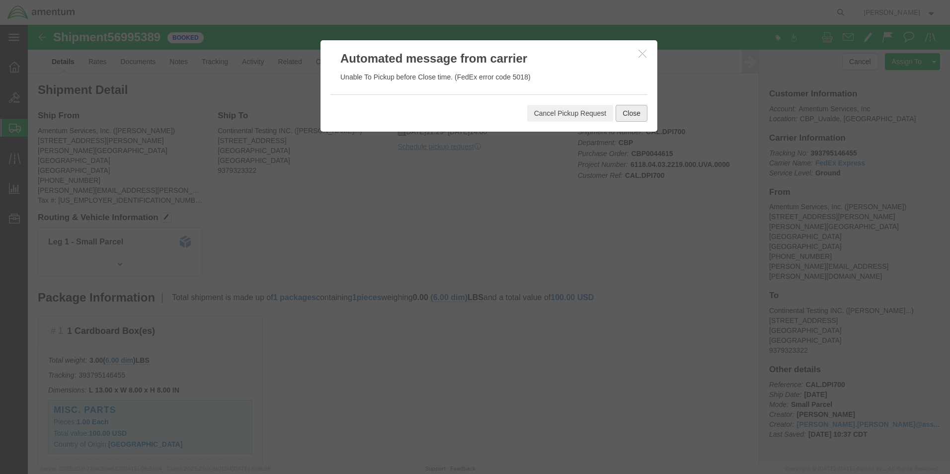
click button "Close"
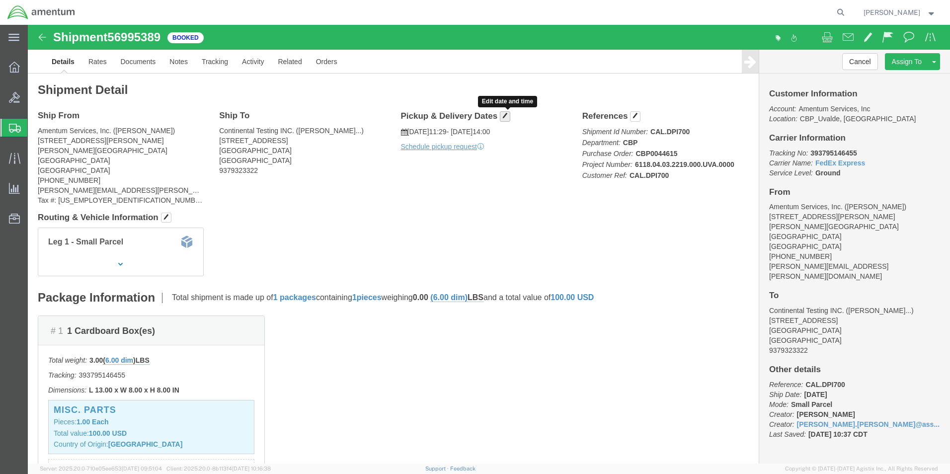
click span "button"
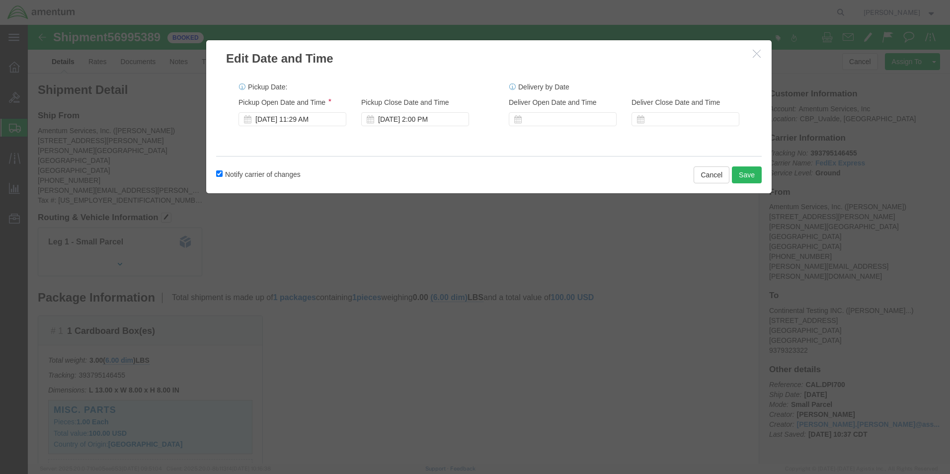
click icon "button"
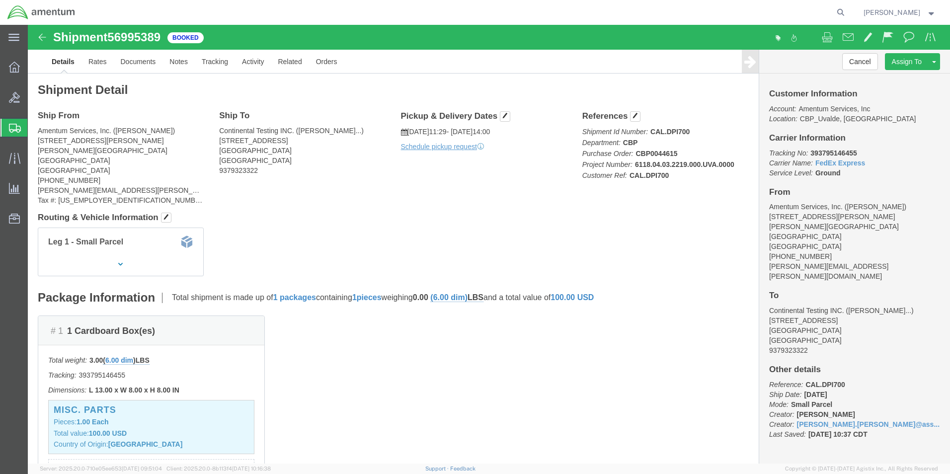
click at [931, 12] on strong "button" at bounding box center [931, 11] width 9 height 3
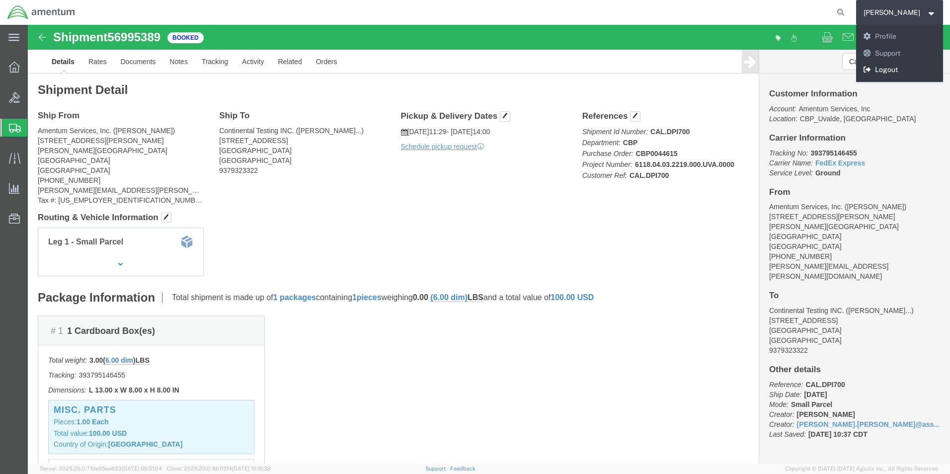
click at [897, 64] on link "Logout" at bounding box center [899, 70] width 87 height 17
